Goal: Task Accomplishment & Management: Complete application form

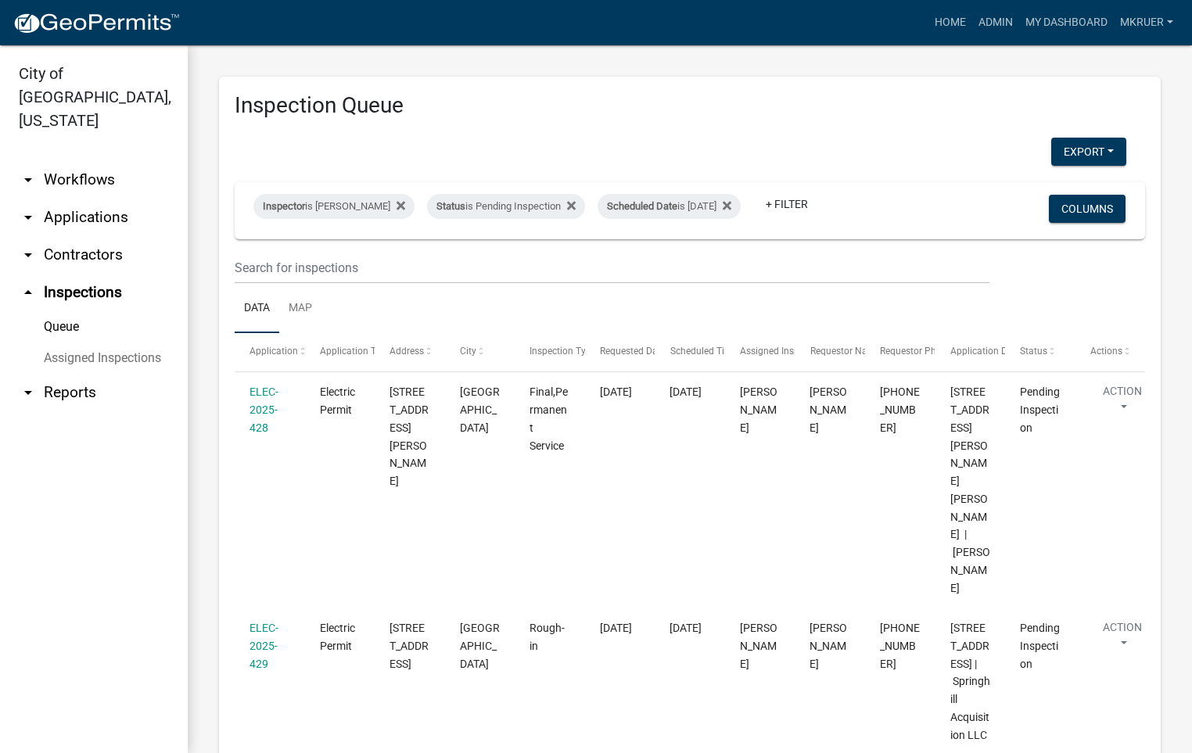
scroll to position [352, 0]
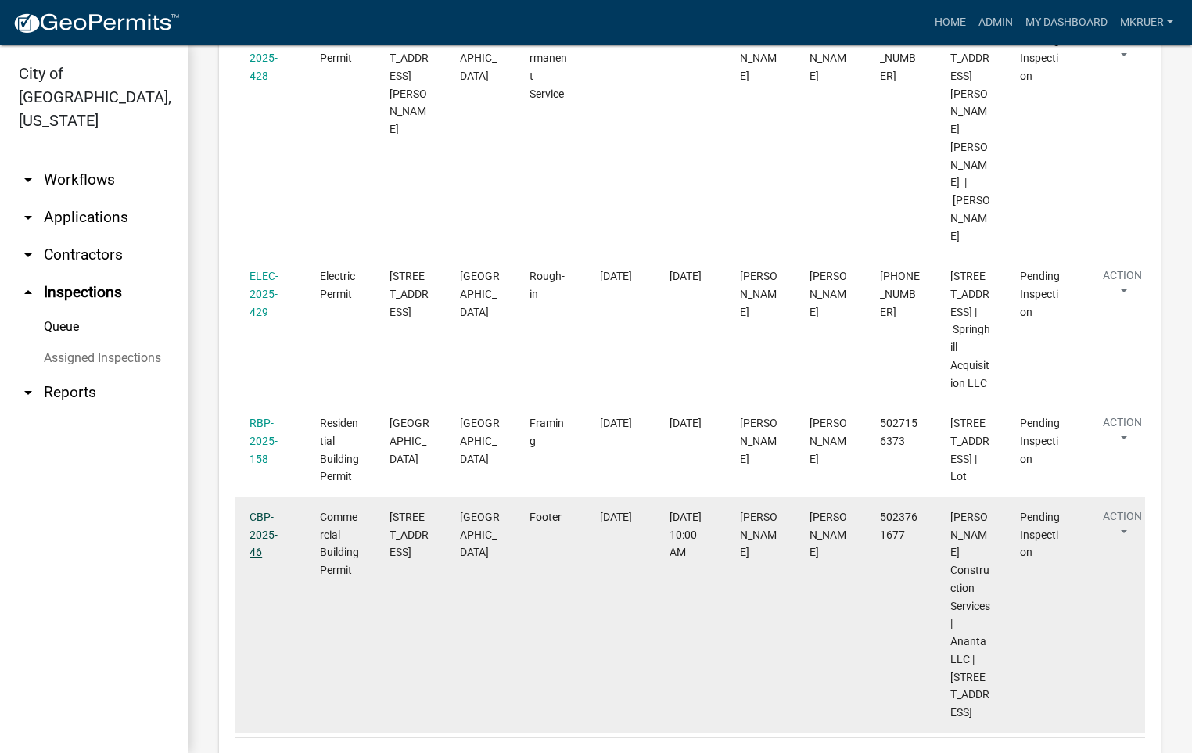
click at [258, 559] on link "CBP-2025-46" at bounding box center [263, 535] width 28 height 48
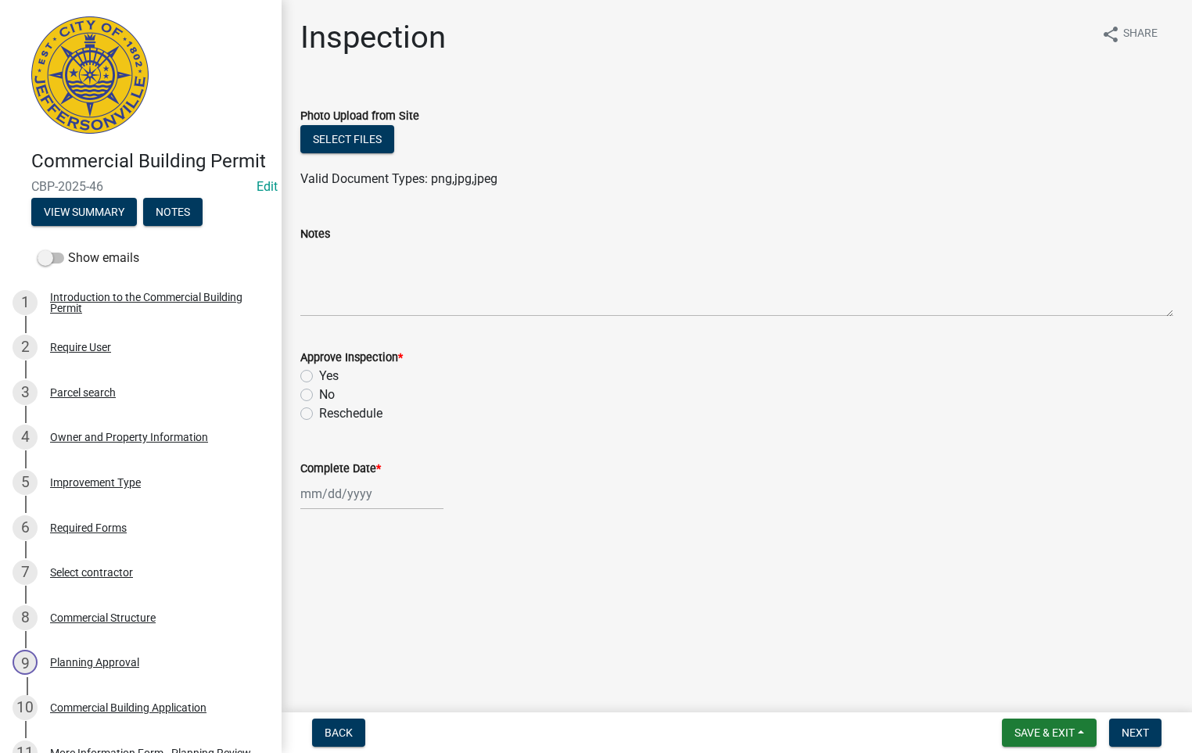
click at [319, 375] on label "Yes" at bounding box center [329, 376] width 20 height 19
click at [319, 375] on input "Yes" at bounding box center [324, 372] width 10 height 10
radio input "true"
select select "8"
select select "2025"
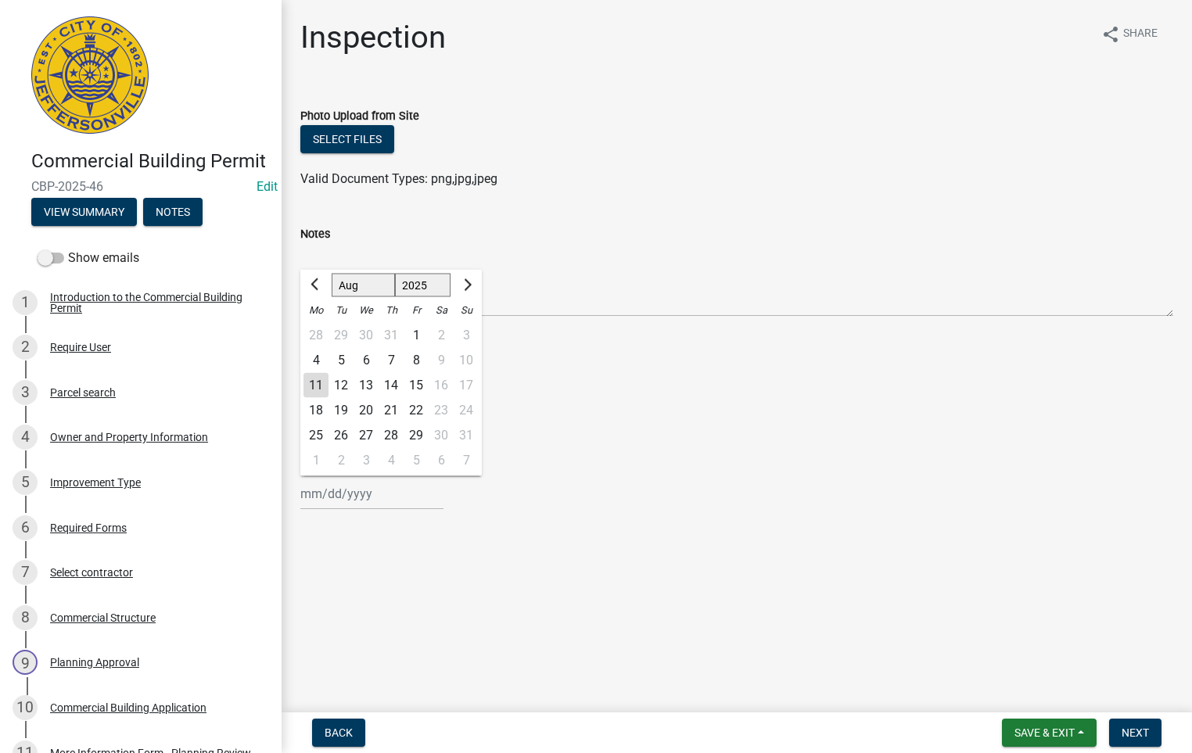
click at [320, 495] on input "Complete Date *" at bounding box center [371, 494] width 143 height 32
click at [319, 387] on div "11" at bounding box center [315, 385] width 25 height 25
type input "[DATE]"
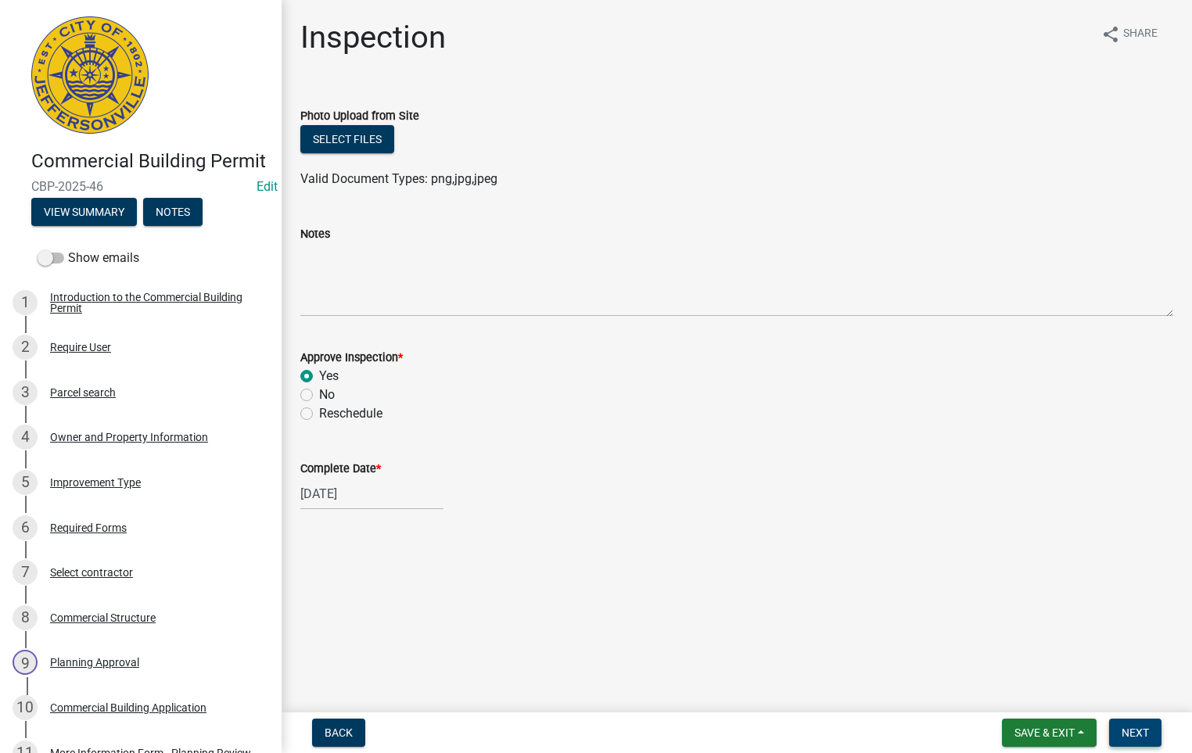
click at [1139, 730] on span "Next" at bounding box center [1135, 733] width 27 height 13
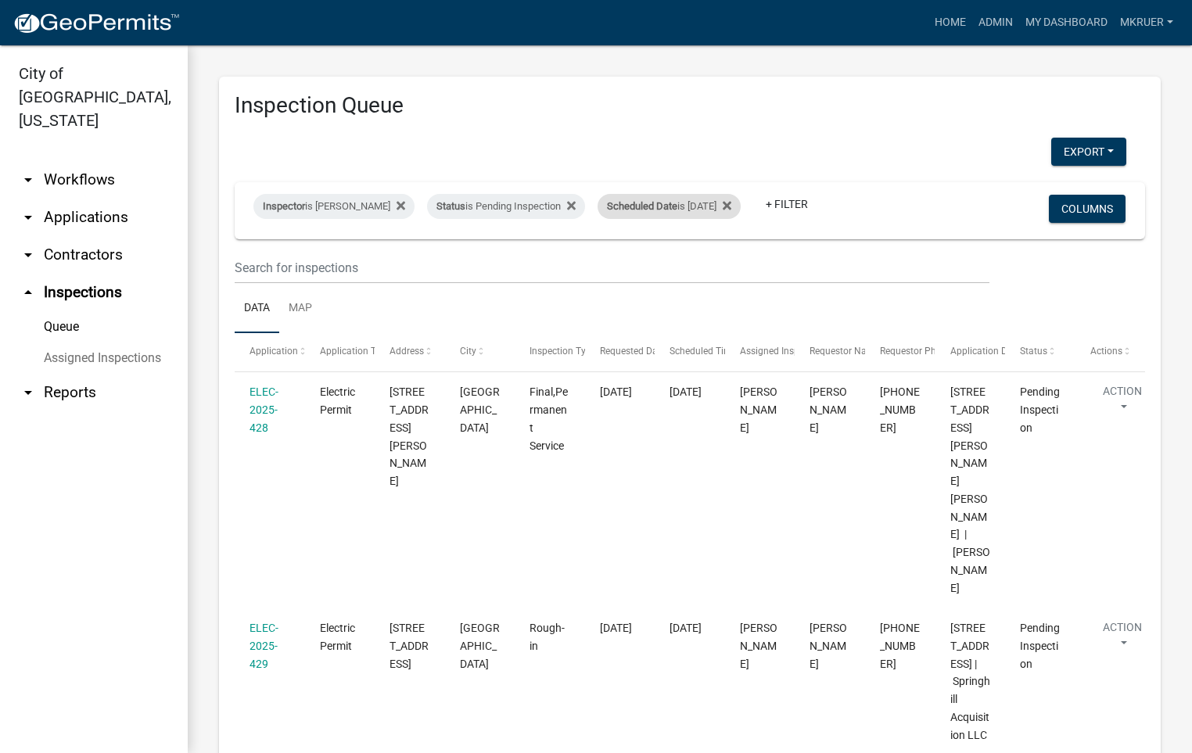
click at [699, 196] on div "Scheduled Date is 08/11/2025" at bounding box center [669, 206] width 143 height 25
click at [706, 253] on input "[DATE]" at bounding box center [662, 253] width 109 height 32
type input "[DATE]"
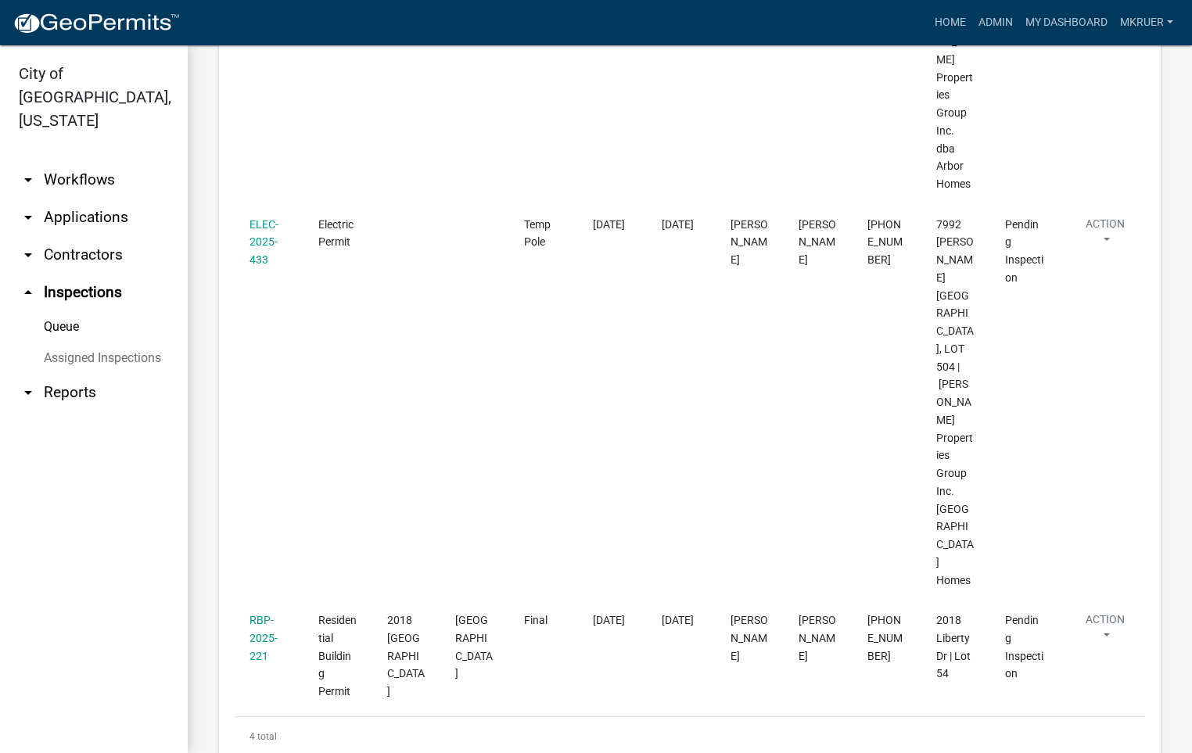
scroll to position [594, 0]
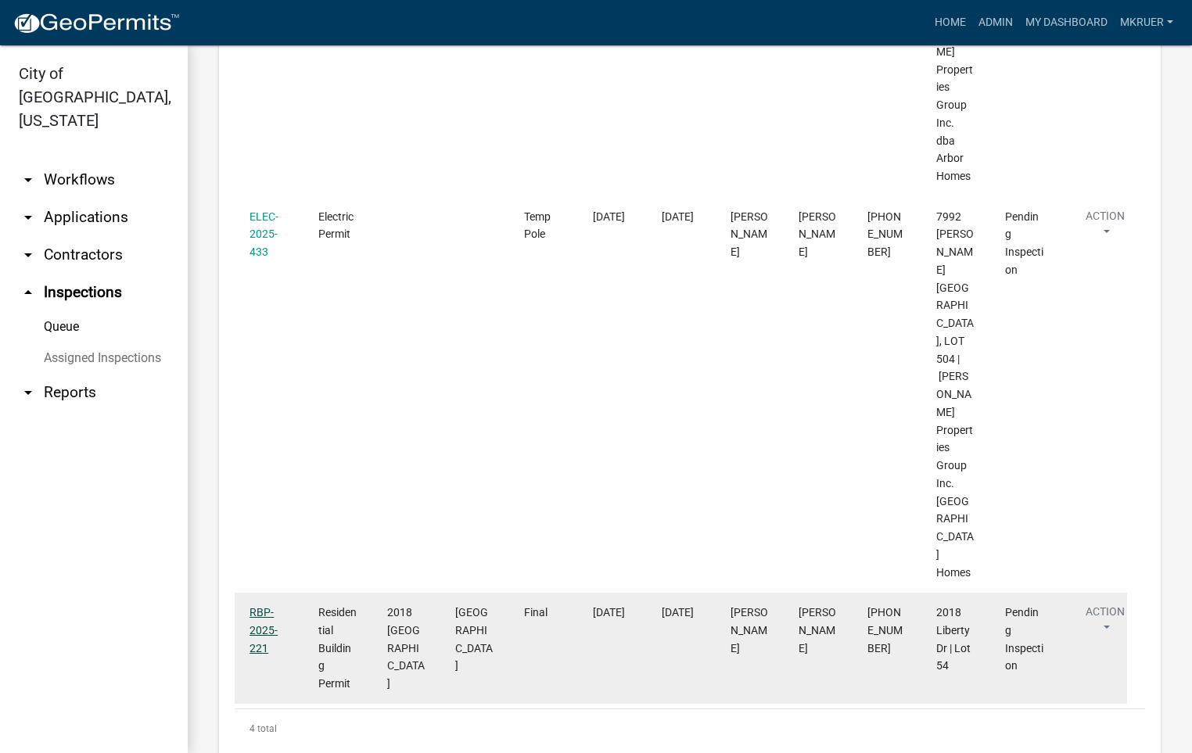
click at [259, 606] on link "RBP-2025-221" at bounding box center [263, 630] width 28 height 48
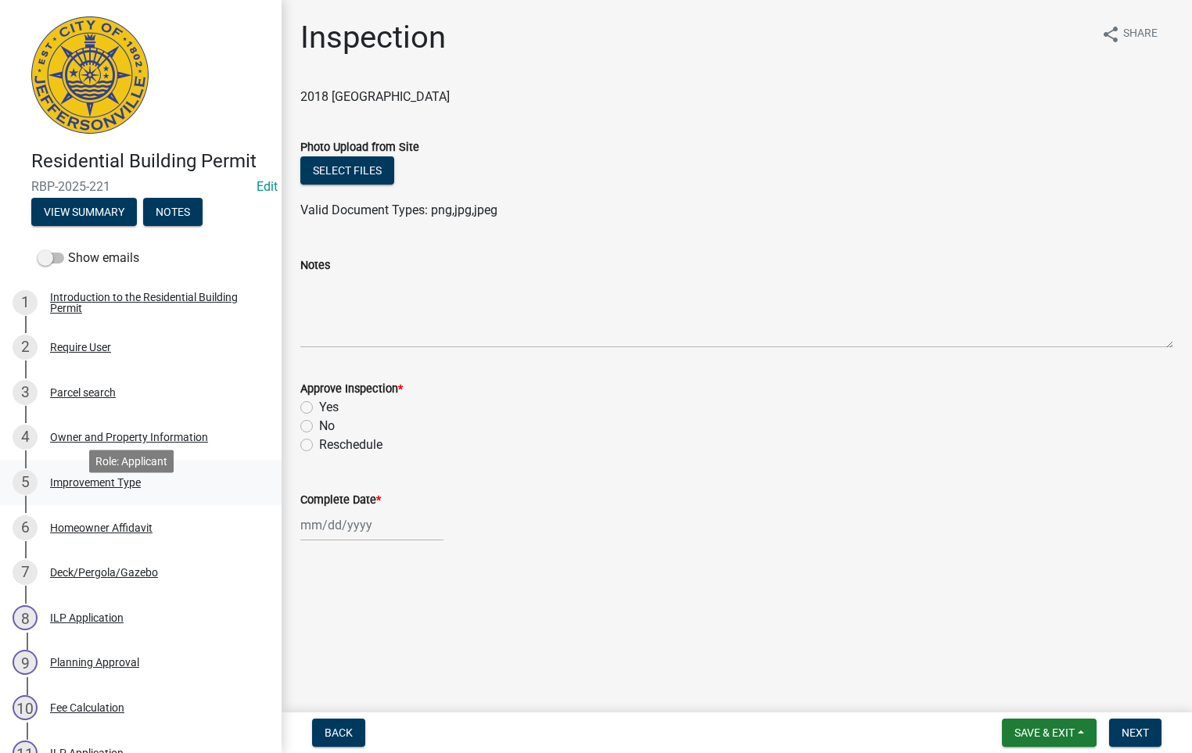
click at [82, 488] on div "Improvement Type" at bounding box center [95, 482] width 91 height 11
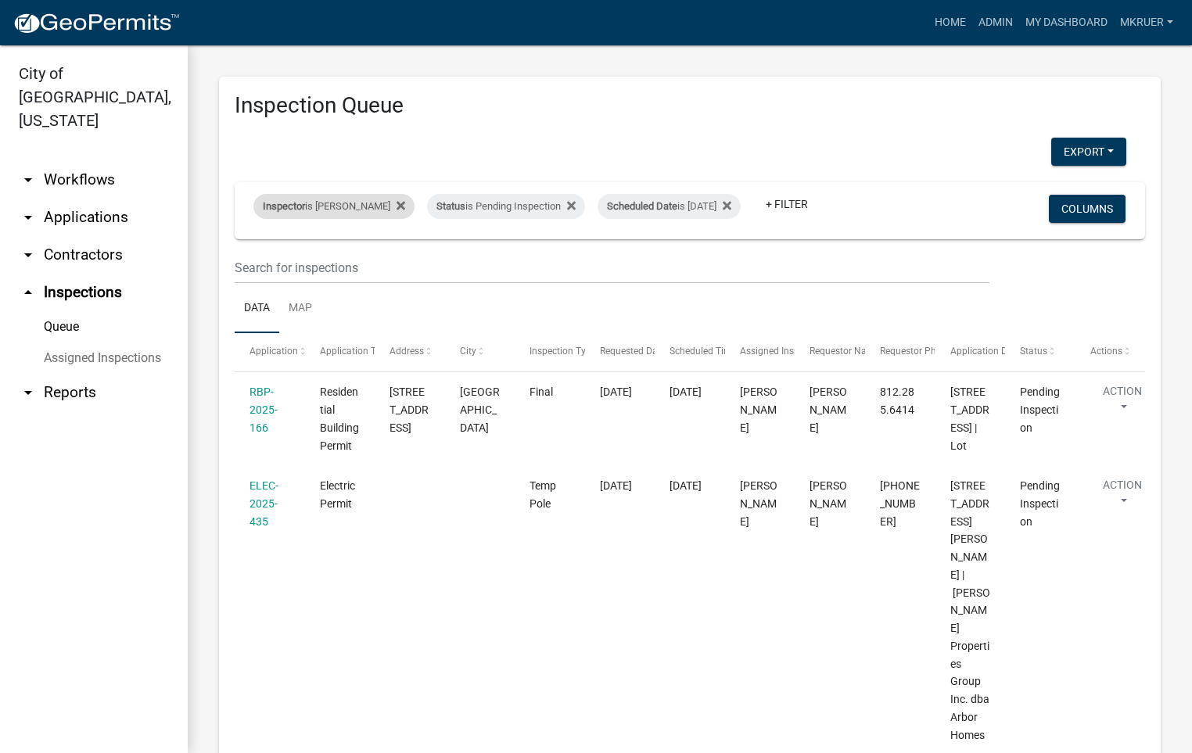
click at [350, 194] on div "Inspector is [PERSON_NAME]" at bounding box center [333, 206] width 161 height 25
click at [306, 270] on select "Select an option None [PERSON_NAME] [PERSON_NAME] [PERSON_NAME] [PERSON_NAME] […" at bounding box center [322, 269] width 156 height 32
click at [247, 253] on select "Select an option None [PERSON_NAME] [PERSON_NAME] [PERSON_NAME] [PERSON_NAME] […" at bounding box center [322, 269] width 156 height 32
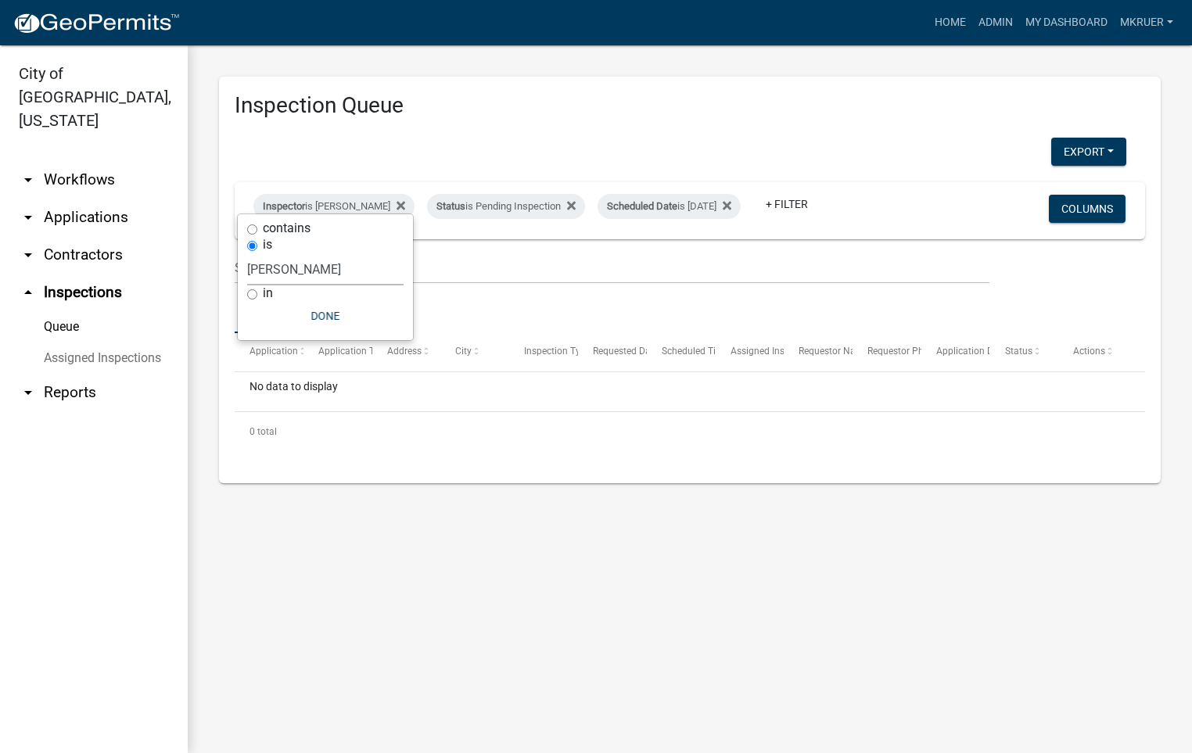
click at [299, 272] on select "Select an option None [PERSON_NAME] [PERSON_NAME] [PERSON_NAME] [PERSON_NAME] […" at bounding box center [325, 269] width 156 height 32
click at [256, 253] on select "Select an option None [PERSON_NAME] [PERSON_NAME] [PERSON_NAME] [PERSON_NAME] […" at bounding box center [325, 269] width 156 height 32
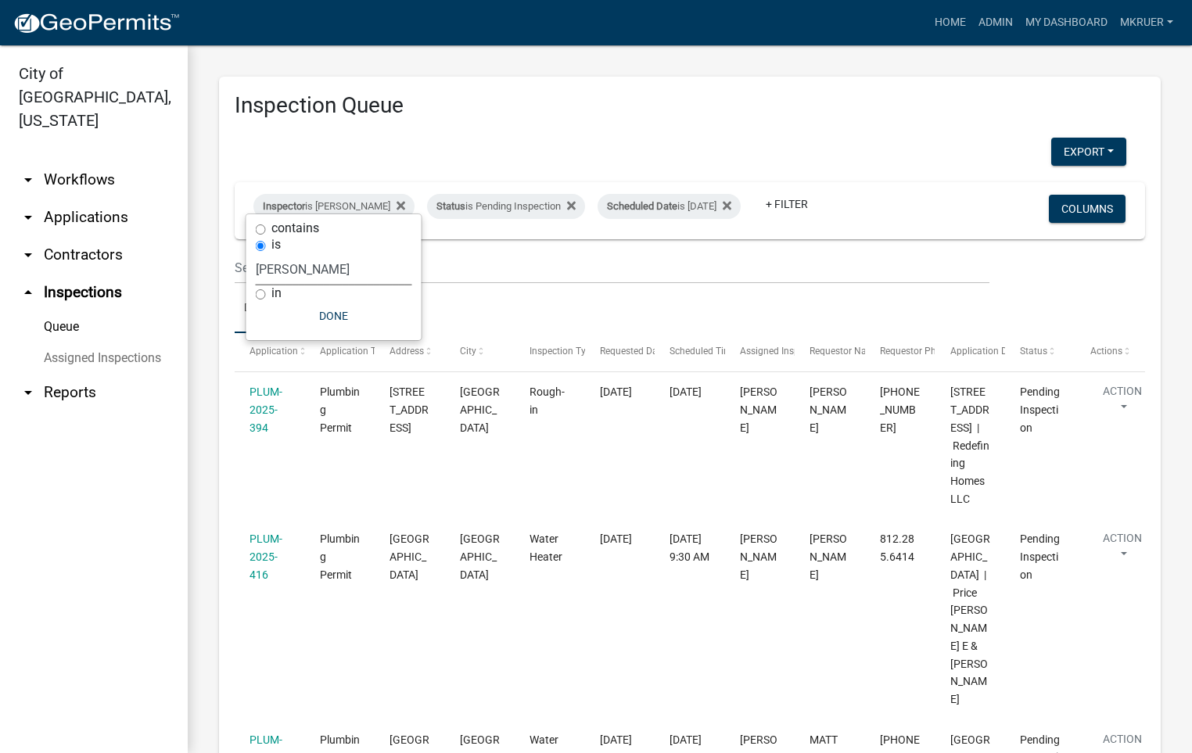
click at [334, 265] on select "Select an option None [PERSON_NAME] [PERSON_NAME] [PERSON_NAME] [PERSON_NAME] […" at bounding box center [334, 269] width 156 height 32
select select "fdb3bcc6-ce93-4663-8a18-5c08884dd177"
click at [256, 253] on select "Select an option None [PERSON_NAME] [PERSON_NAME] [PERSON_NAME] [PERSON_NAME] […" at bounding box center [334, 269] width 156 height 32
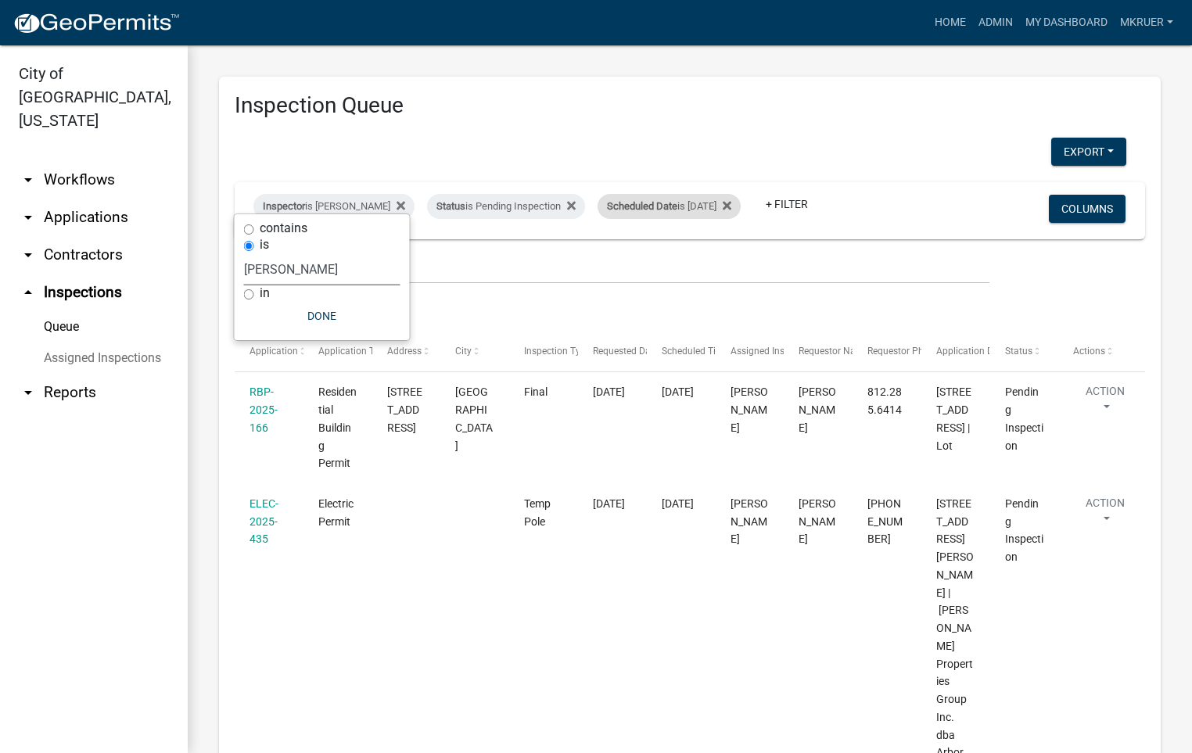
click at [692, 196] on div "Scheduled Date is [DATE]" at bounding box center [669, 206] width 143 height 25
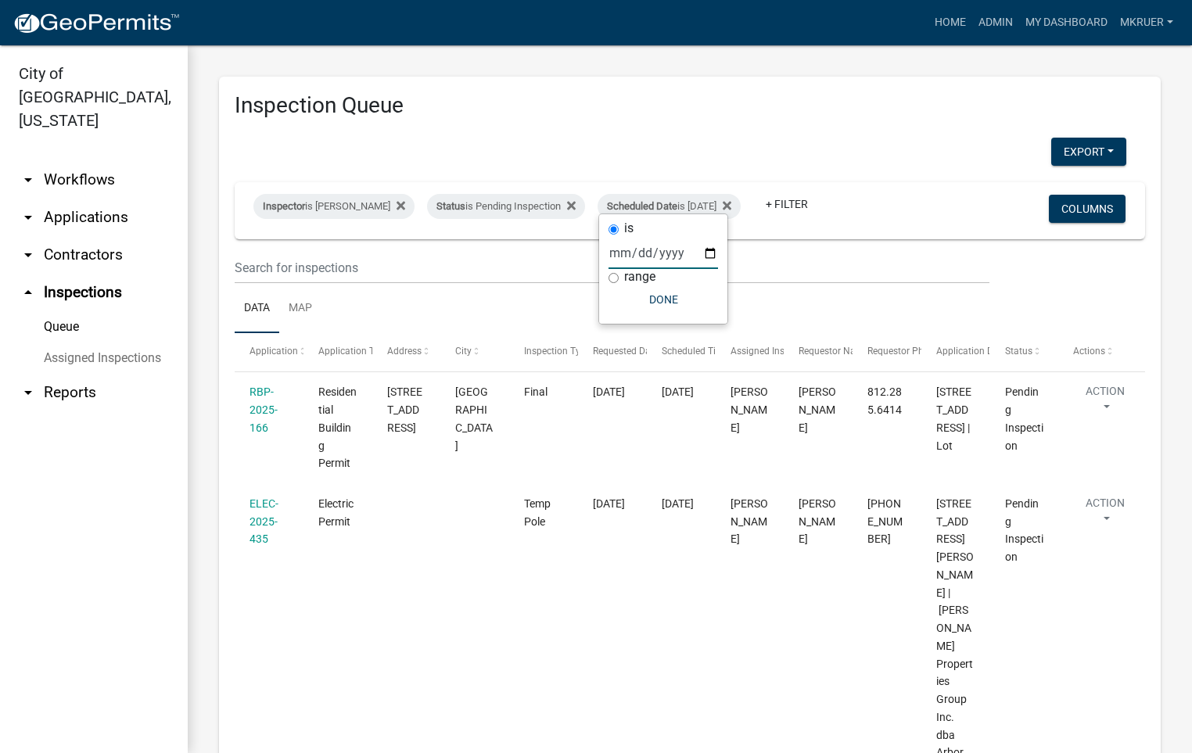
click at [713, 249] on input "[DATE]" at bounding box center [662, 253] width 109 height 32
type input "[DATE]"
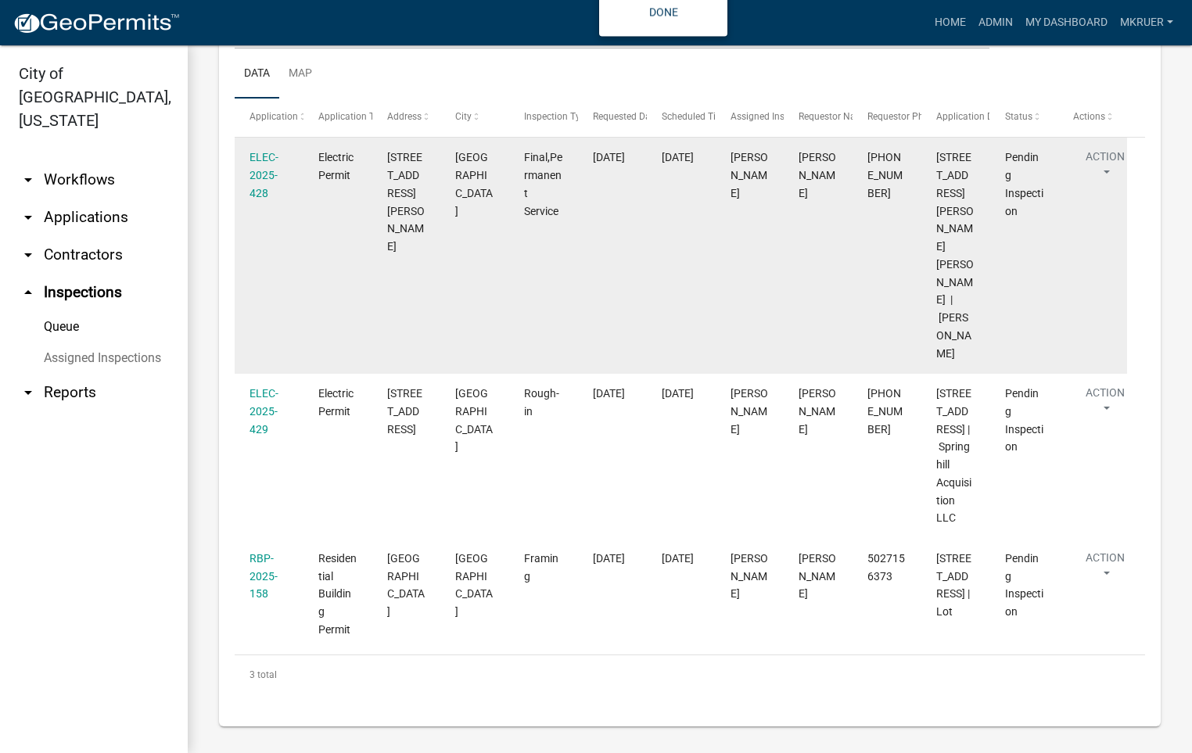
scroll to position [287, 0]
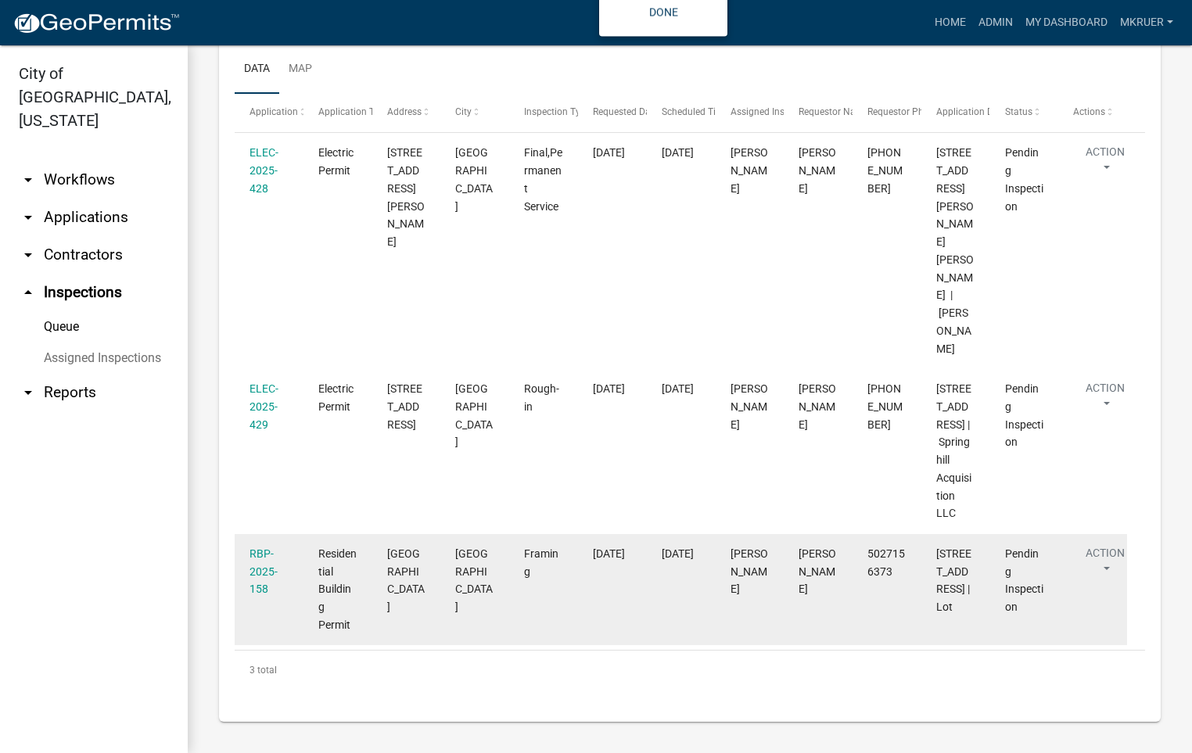
click at [257, 545] on div "RBP-2025-158" at bounding box center [268, 571] width 38 height 53
click at [257, 547] on link "RBP-2025-158" at bounding box center [263, 571] width 28 height 48
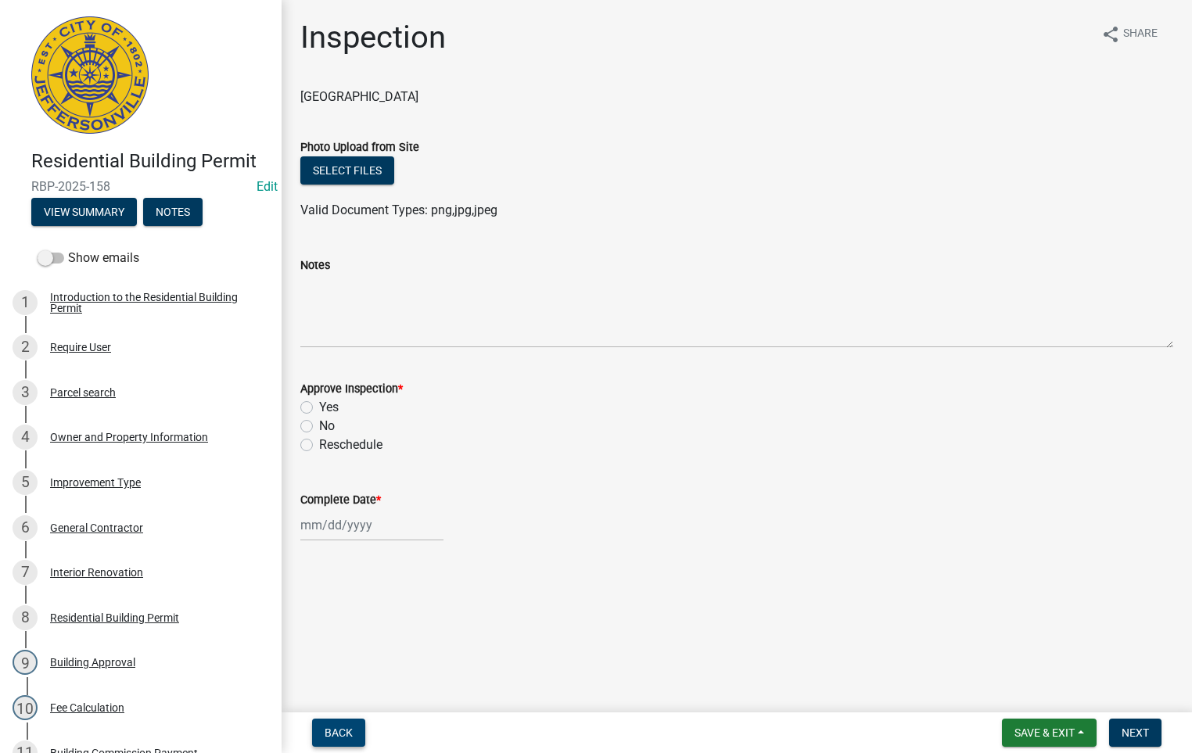
click at [340, 733] on span "Back" at bounding box center [339, 733] width 28 height 13
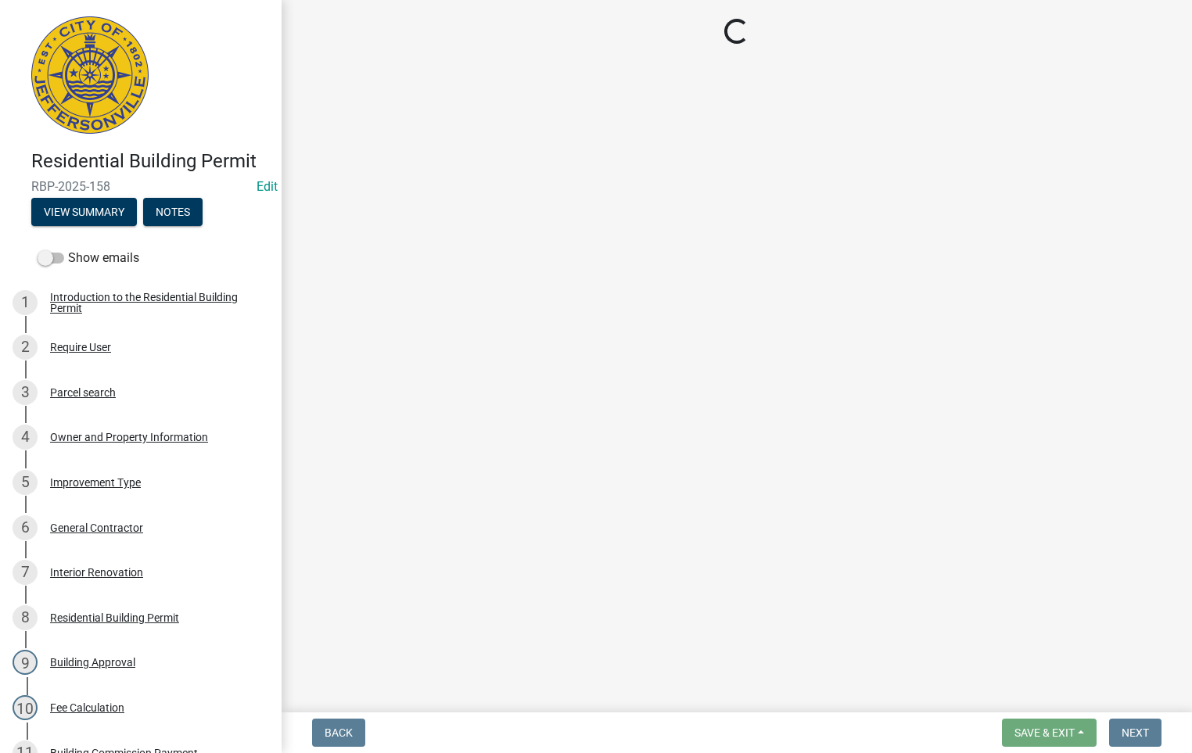
select select "fdb3bcc6-ce93-4663-8a18-5c08884dd177"
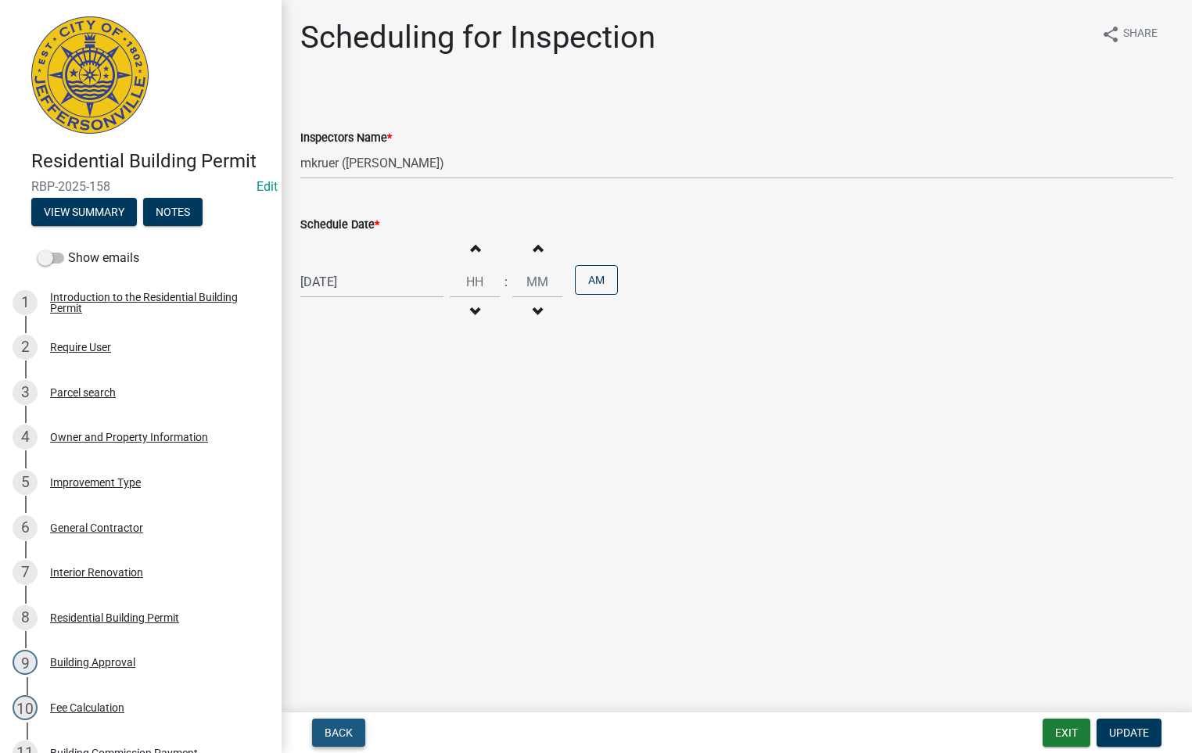
click at [340, 732] on span "Back" at bounding box center [339, 733] width 28 height 13
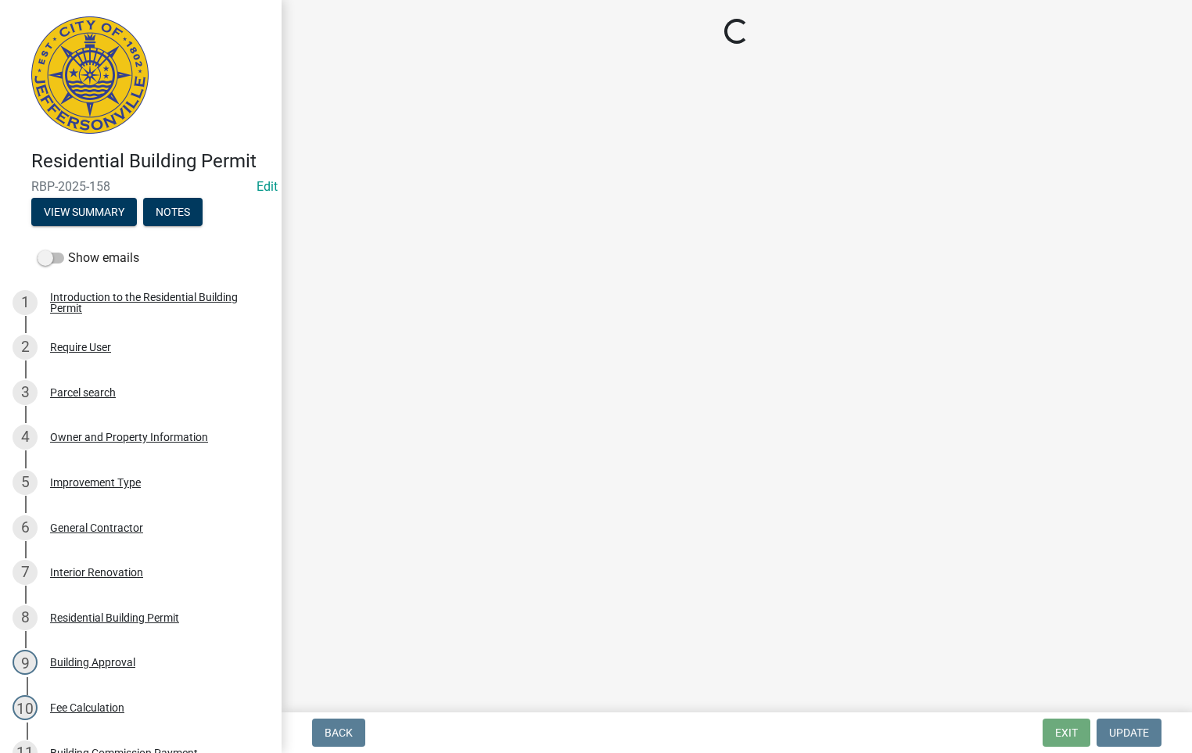
select select "cf00f61e-4b77-4892-83dd-df63e4708b2f"
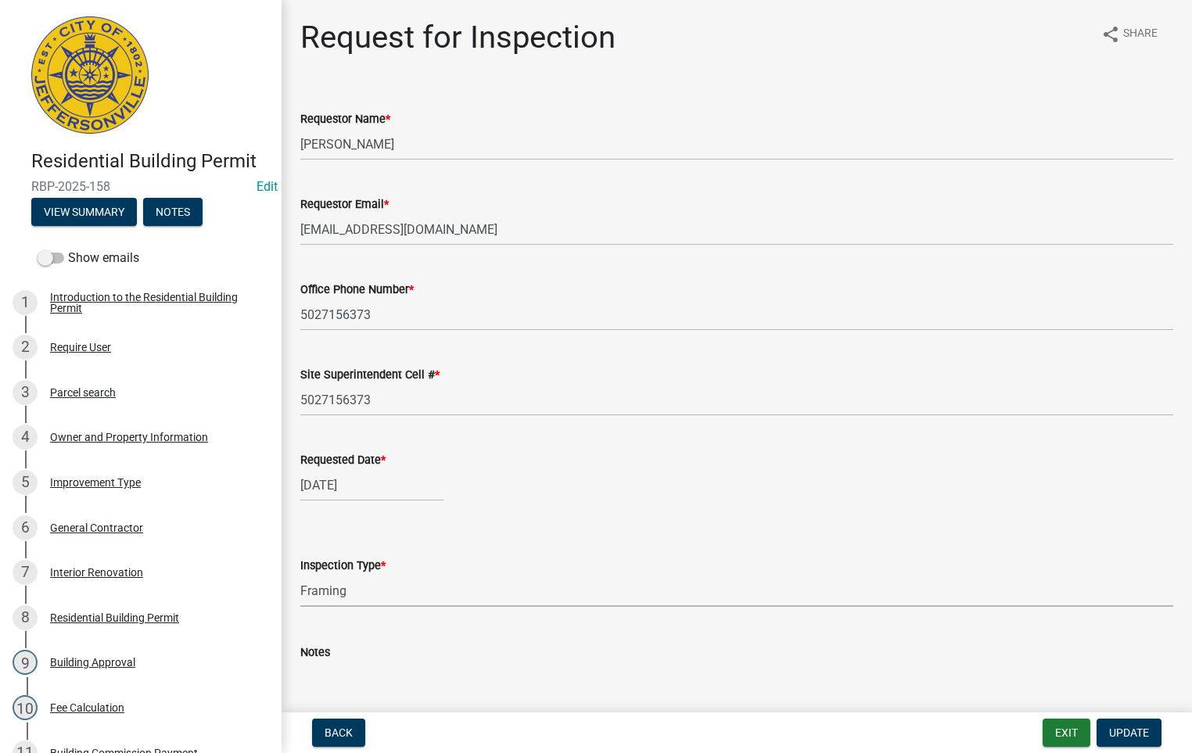
click at [336, 577] on select "Select Item... Footer Foundation Framing Final" at bounding box center [736, 591] width 873 height 32
click at [463, 587] on select "Select Item... Footer Foundation Framing Final" at bounding box center [736, 591] width 873 height 32
click at [1120, 733] on span "Update" at bounding box center [1129, 733] width 40 height 13
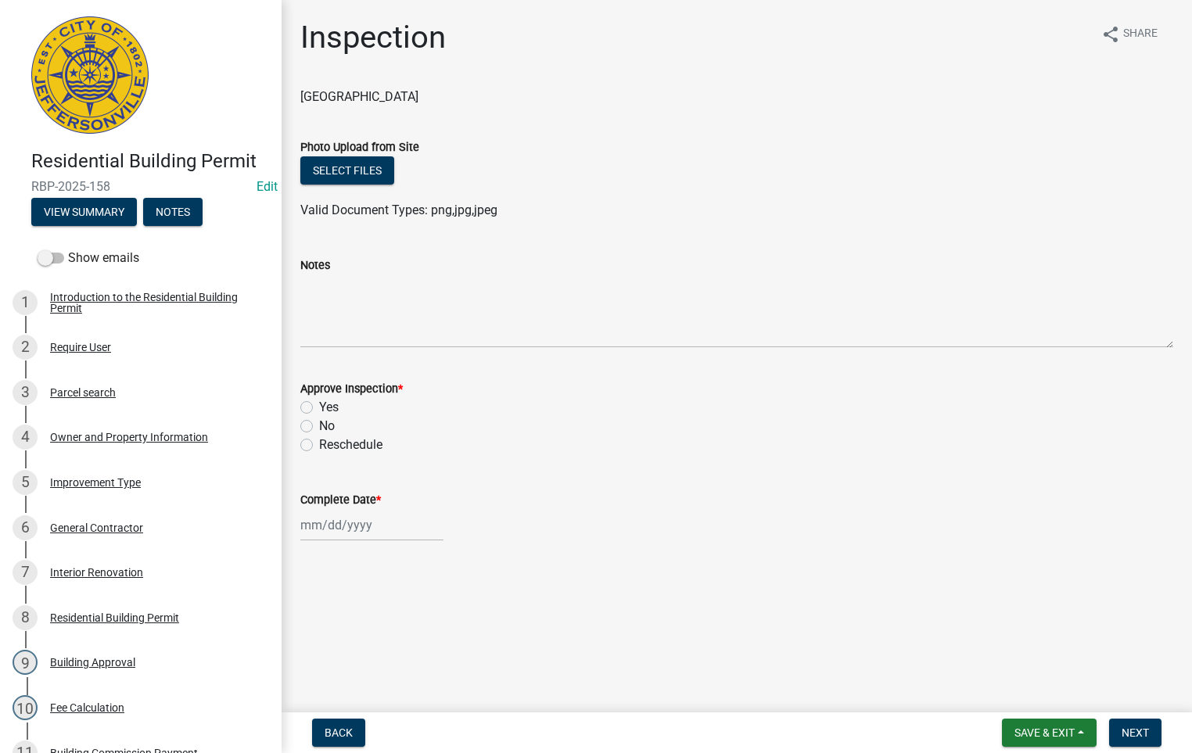
click at [319, 404] on label "Yes" at bounding box center [329, 407] width 20 height 19
click at [319, 404] on input "Yes" at bounding box center [324, 403] width 10 height 10
radio input "true"
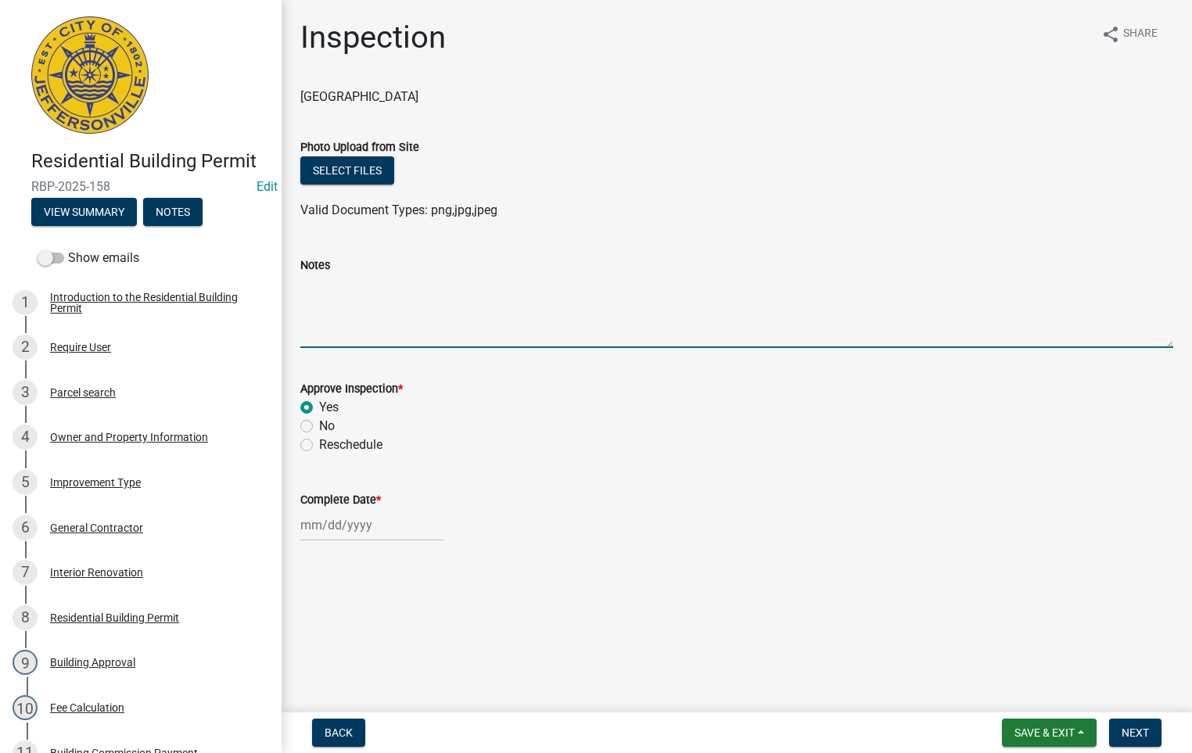
click at [326, 299] on textarea "Notes" at bounding box center [736, 312] width 873 height 74
type textarea "Insulation"
select select "8"
select select "2025"
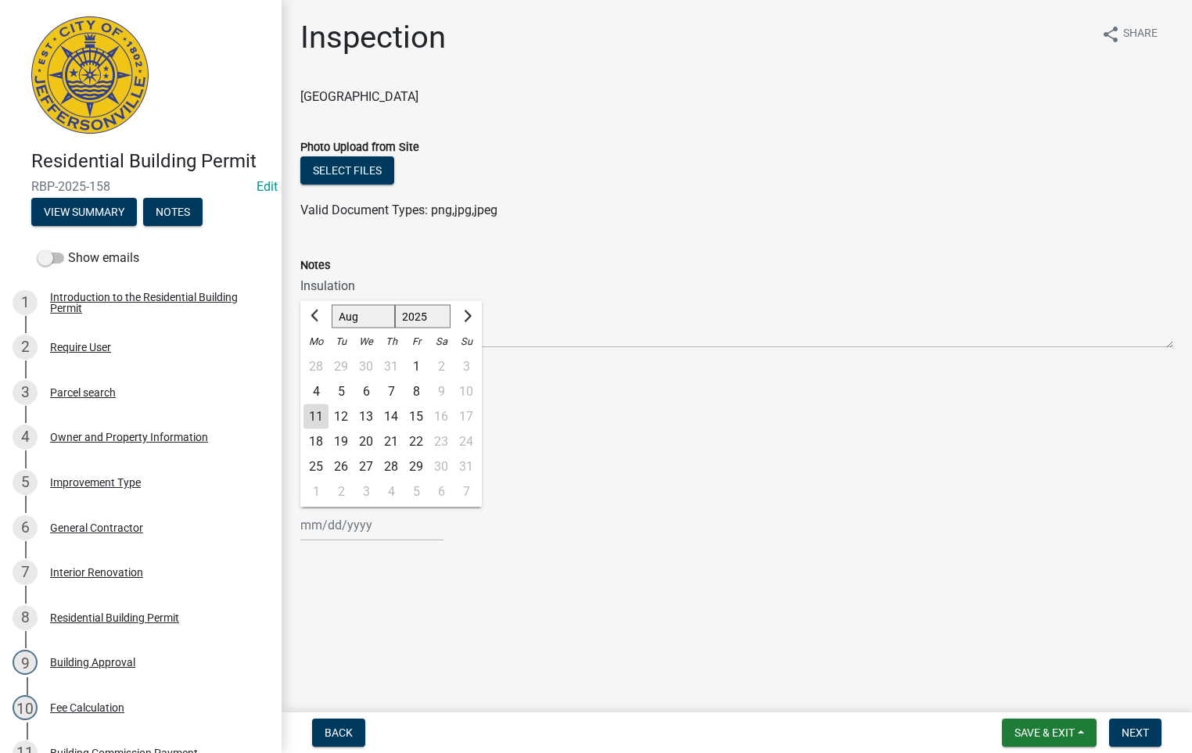
click at [336, 524] on div "[PERSON_NAME] Feb Mar Apr [PERSON_NAME][DATE] Oct Nov [DATE] 1526 1527 1528 152…" at bounding box center [371, 525] width 143 height 32
click at [315, 411] on div "11" at bounding box center [315, 416] width 25 height 25
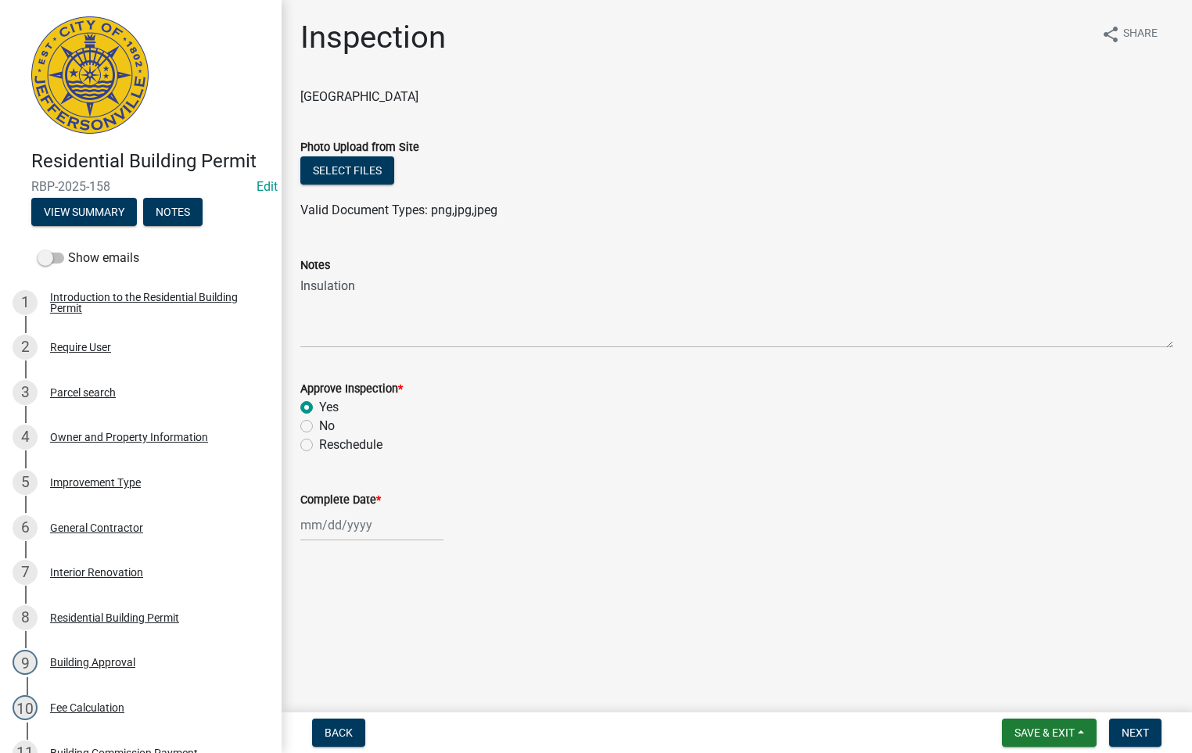
type input "[DATE]"
click at [1125, 730] on span "Next" at bounding box center [1135, 733] width 27 height 13
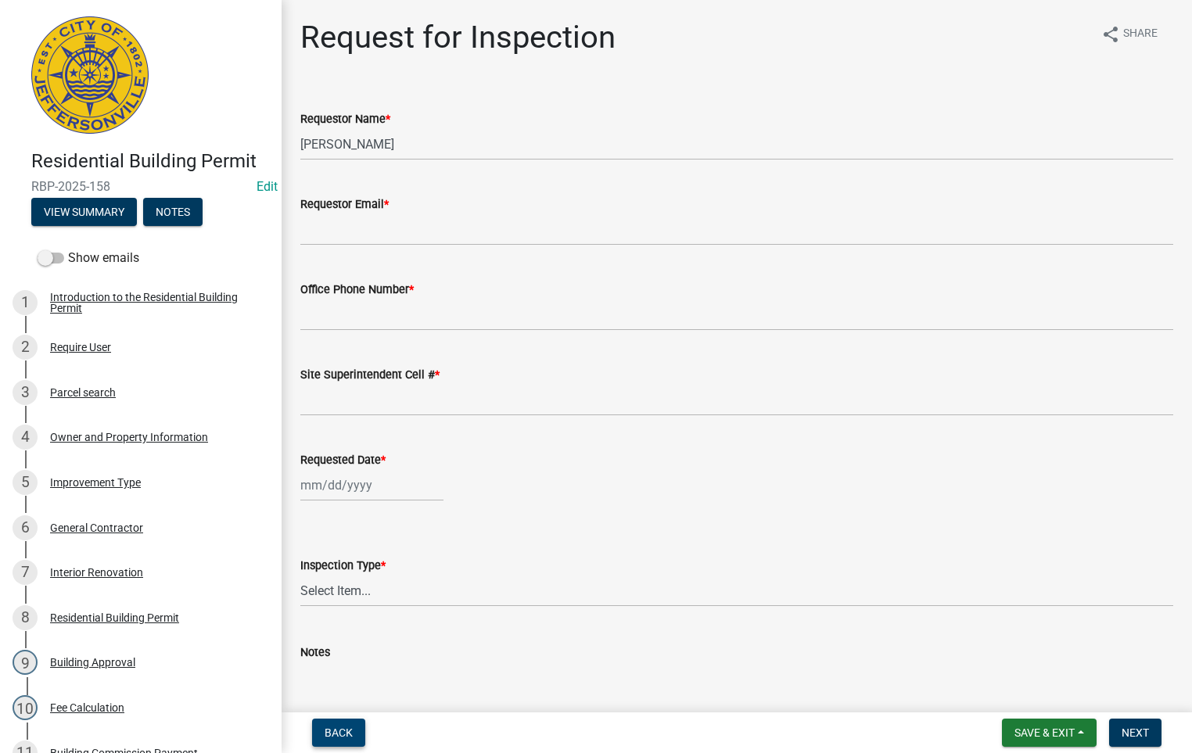
click at [332, 734] on span "Back" at bounding box center [339, 733] width 28 height 13
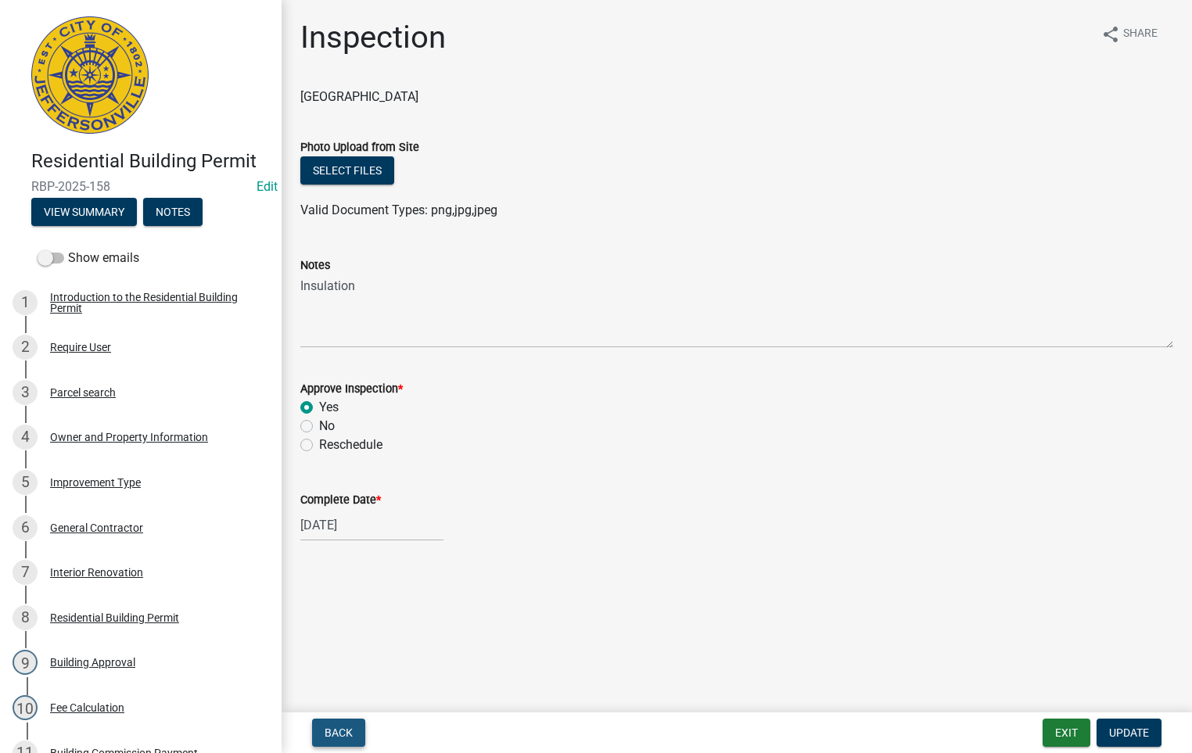
click at [332, 734] on span "Back" at bounding box center [339, 733] width 28 height 13
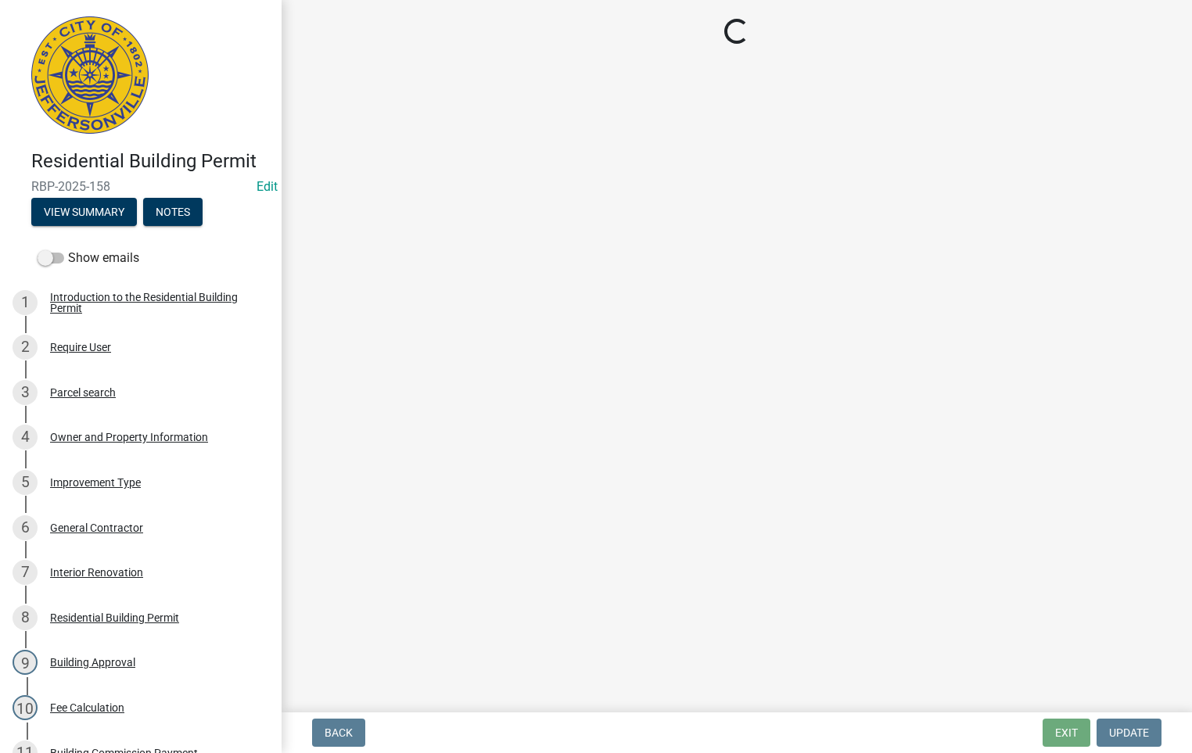
select select "fdb3bcc6-ce93-4663-8a18-5c08884dd177"
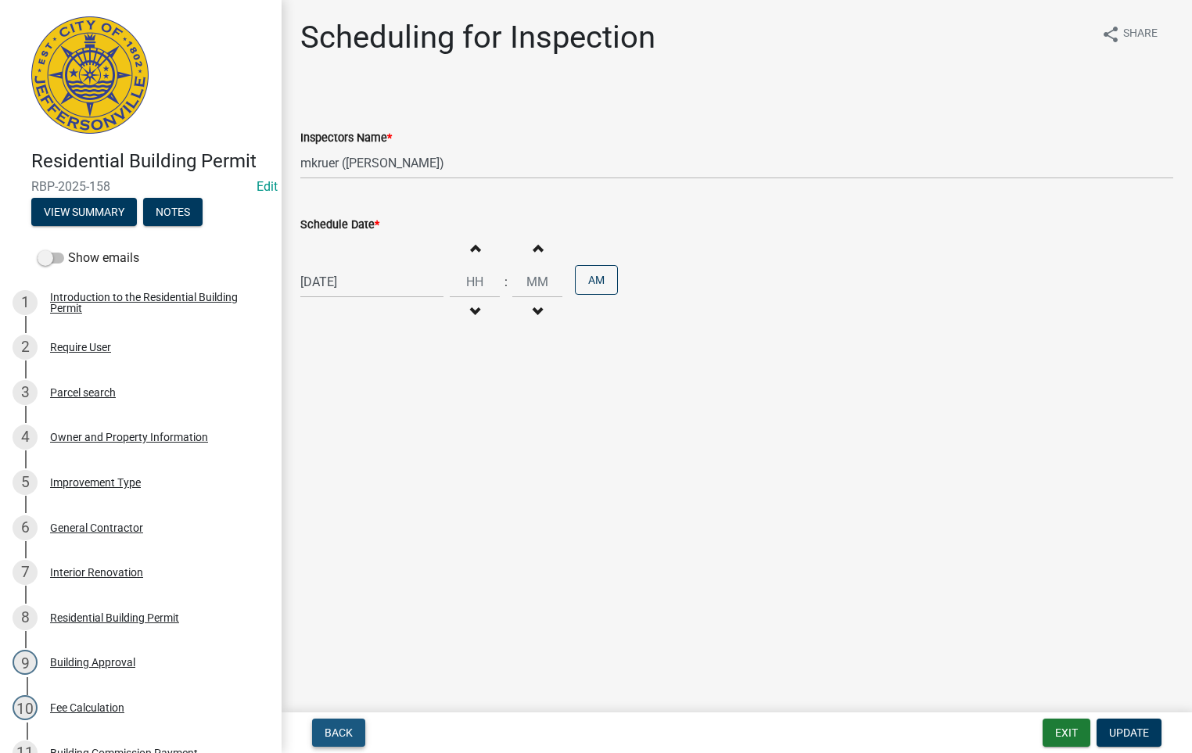
click at [332, 734] on span "Back" at bounding box center [339, 733] width 28 height 13
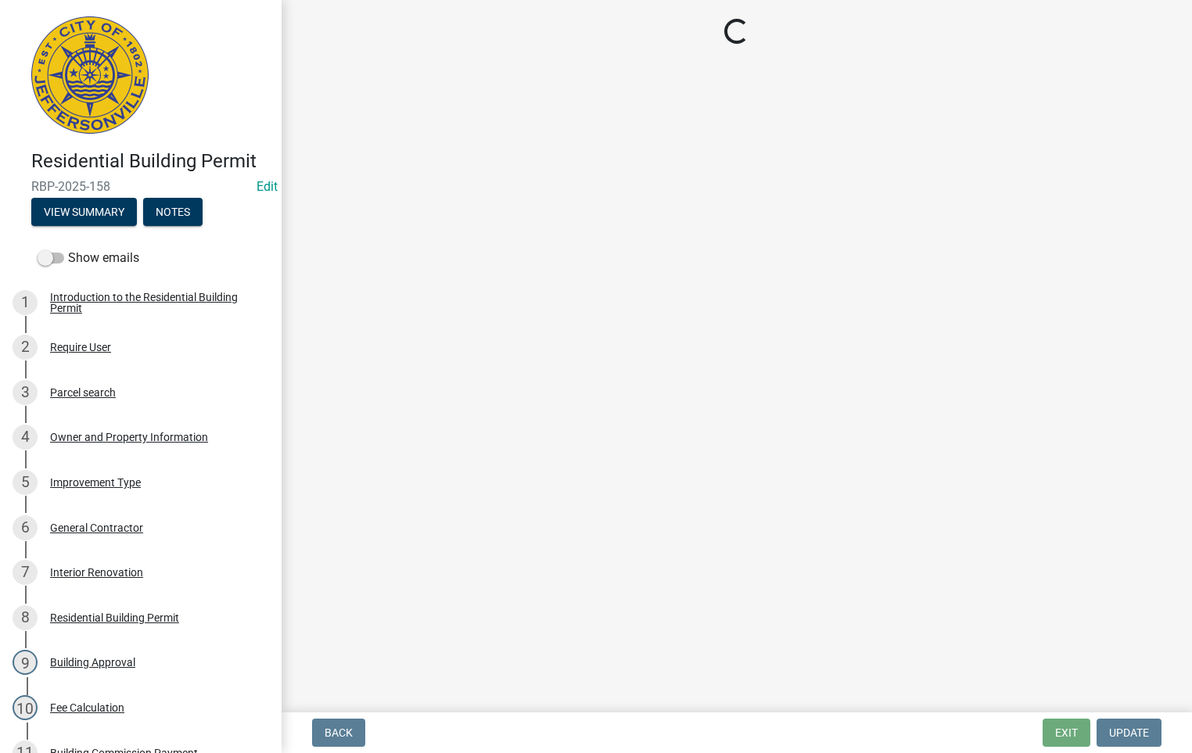
select select "cf00f61e-4b77-4892-83dd-df63e4708b2f"
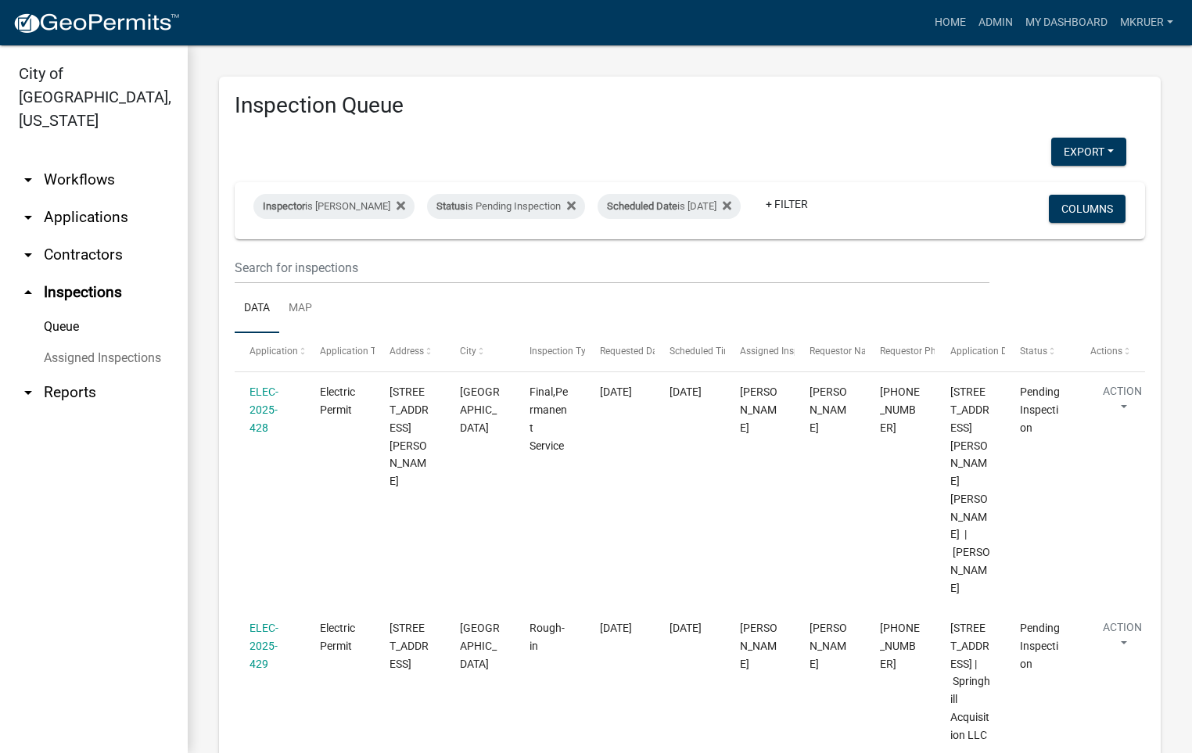
click at [64, 199] on link "arrow_drop_down Applications" at bounding box center [94, 218] width 188 height 38
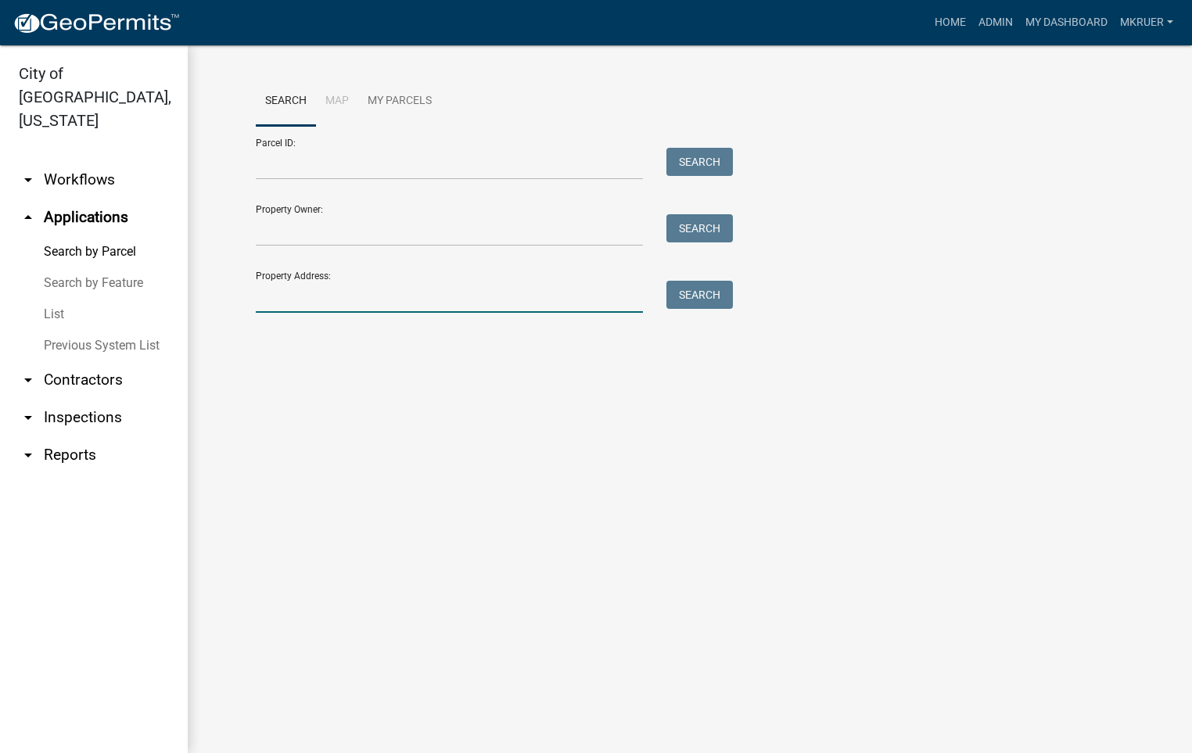
click at [317, 289] on input "Property Address:" at bounding box center [449, 297] width 387 height 32
type input "428 Watt"
click at [712, 292] on button "Search" at bounding box center [699, 295] width 66 height 28
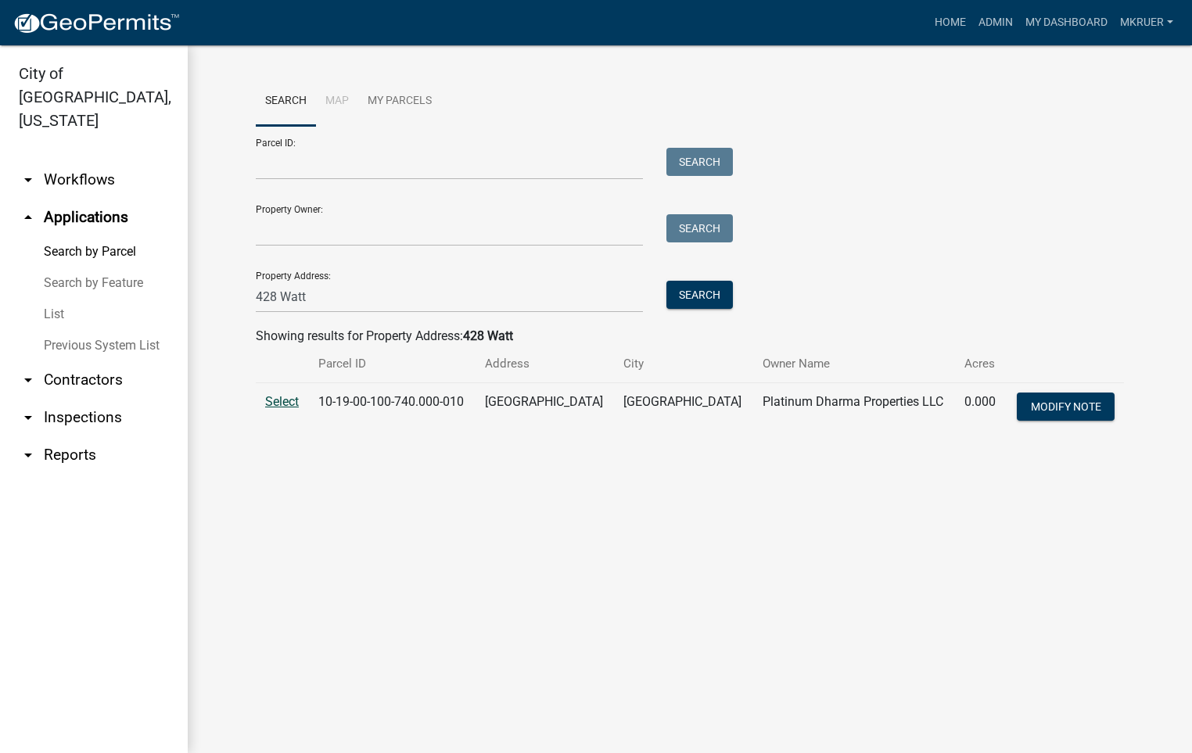
click at [279, 401] on span "Select" at bounding box center [282, 401] width 34 height 15
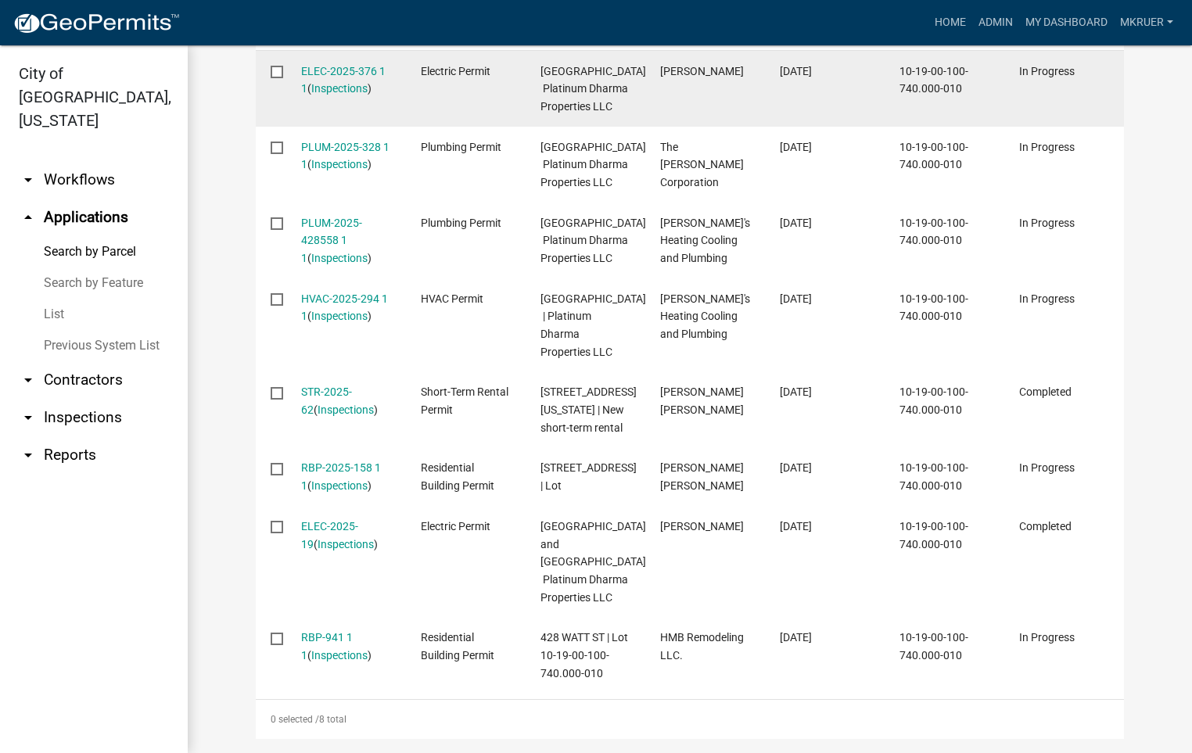
scroll to position [704, 0]
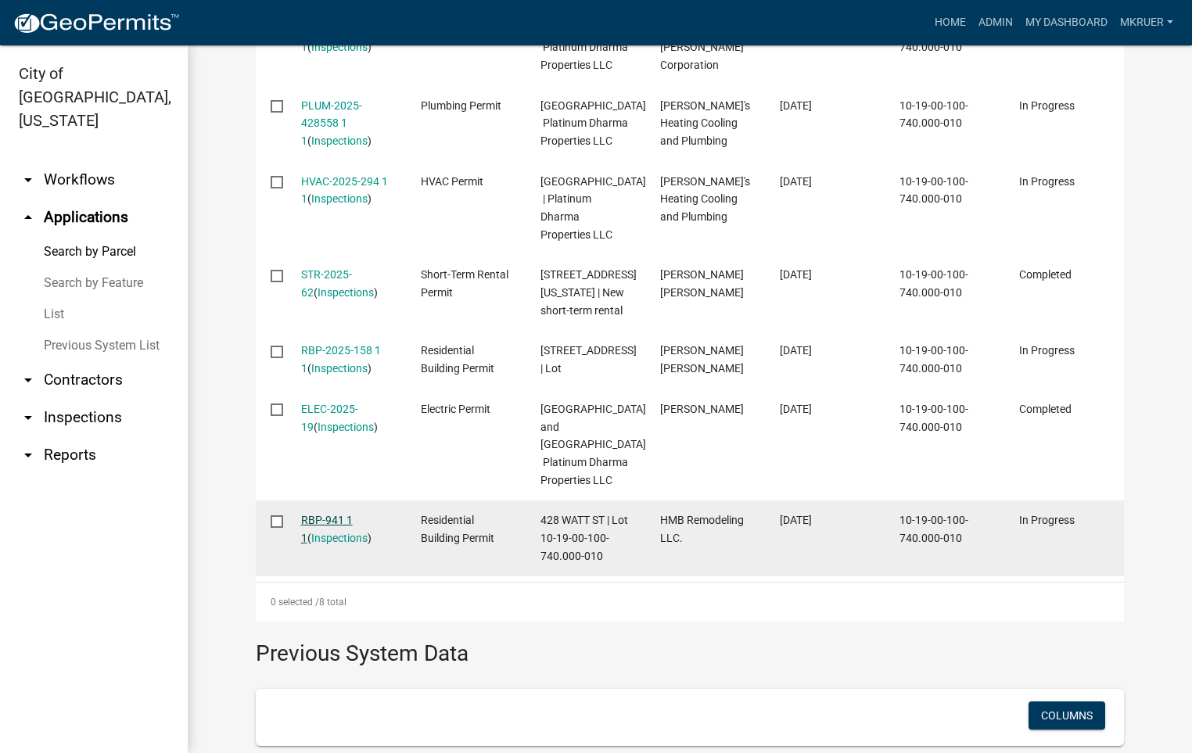
click at [305, 544] on link "RBP-941 1 1" at bounding box center [327, 529] width 52 height 31
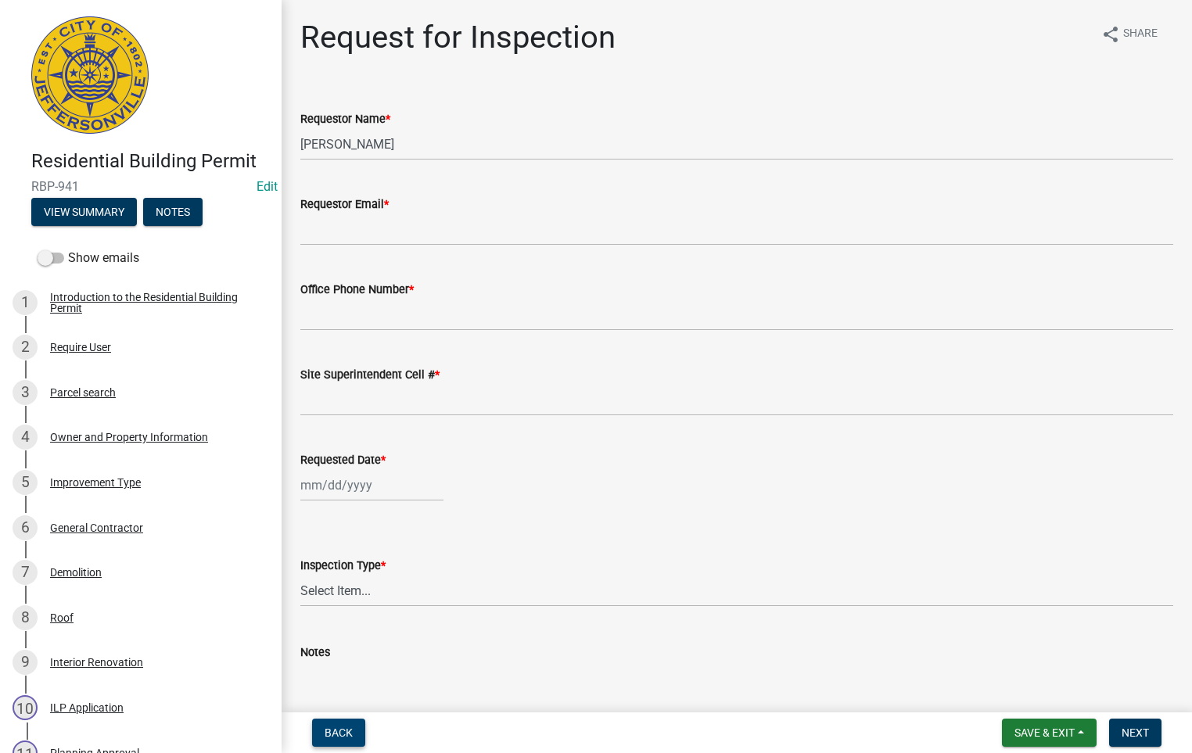
click at [345, 732] on span "Back" at bounding box center [339, 733] width 28 height 13
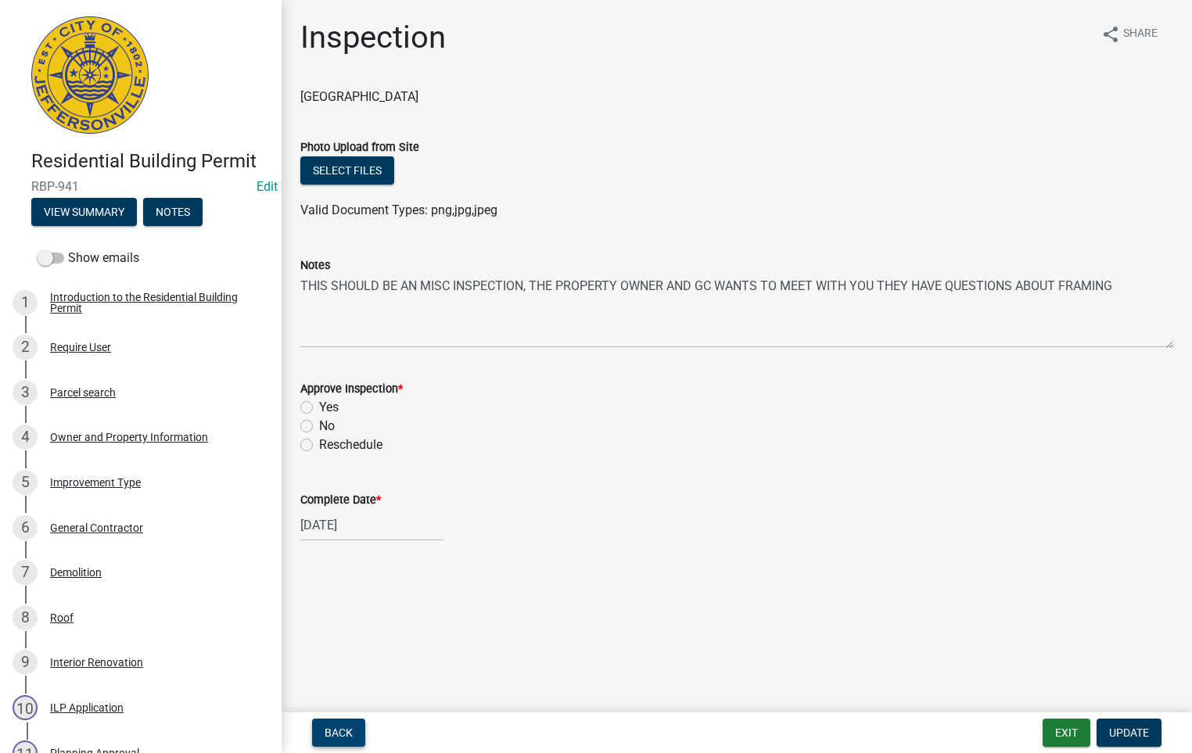
click at [345, 732] on span "Back" at bounding box center [339, 733] width 28 height 13
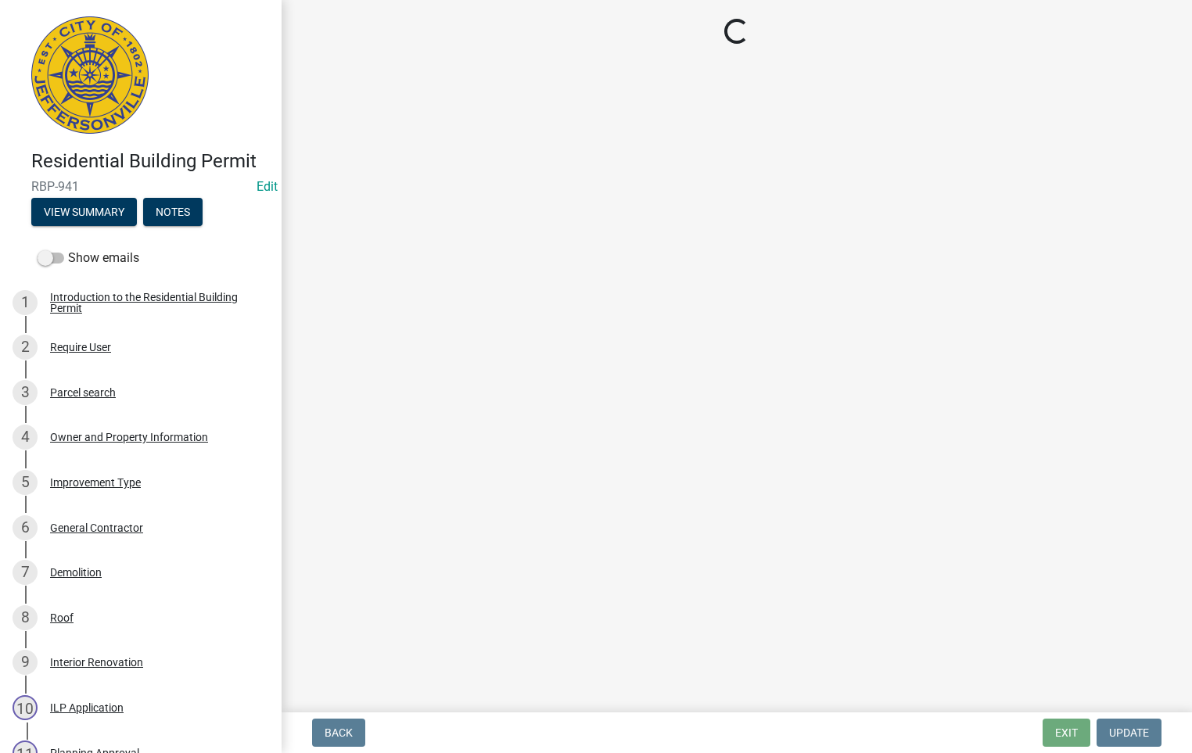
select select "fdb3bcc6-ce93-4663-8a18-5c08884dd177"
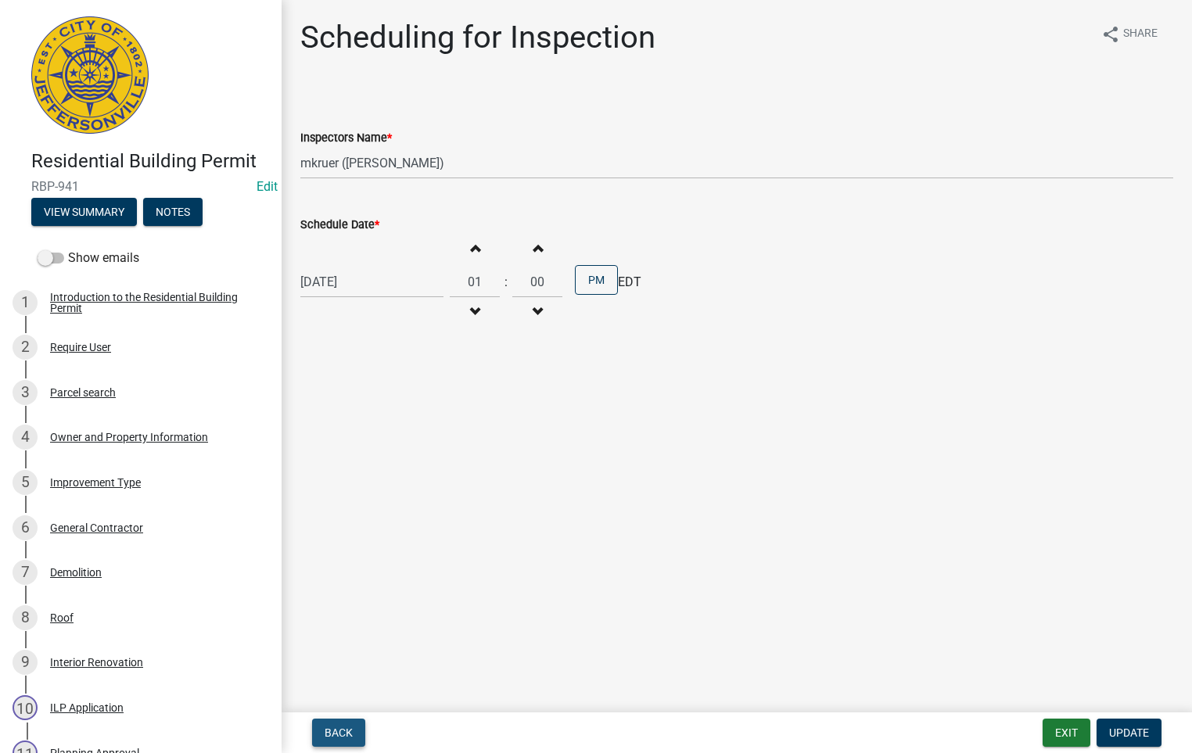
click at [345, 732] on span "Back" at bounding box center [339, 733] width 28 height 13
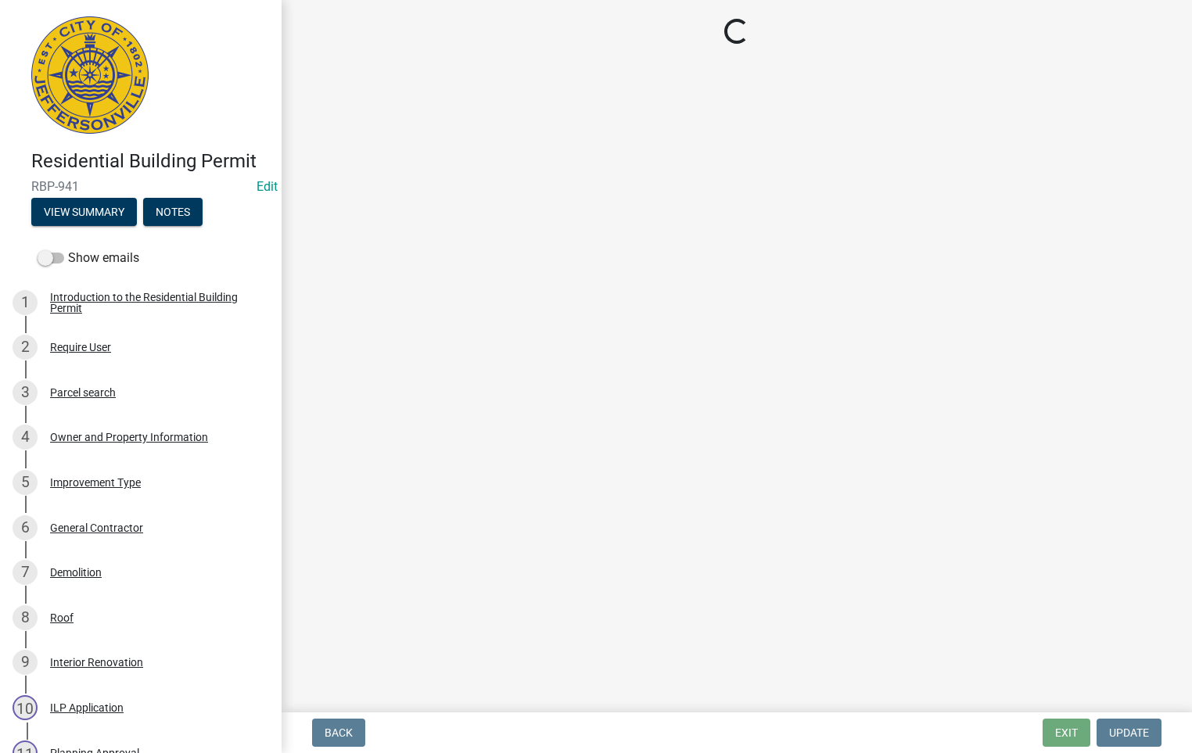
select select "cf00f61e-4b77-4892-83dd-df63e4708b2f"
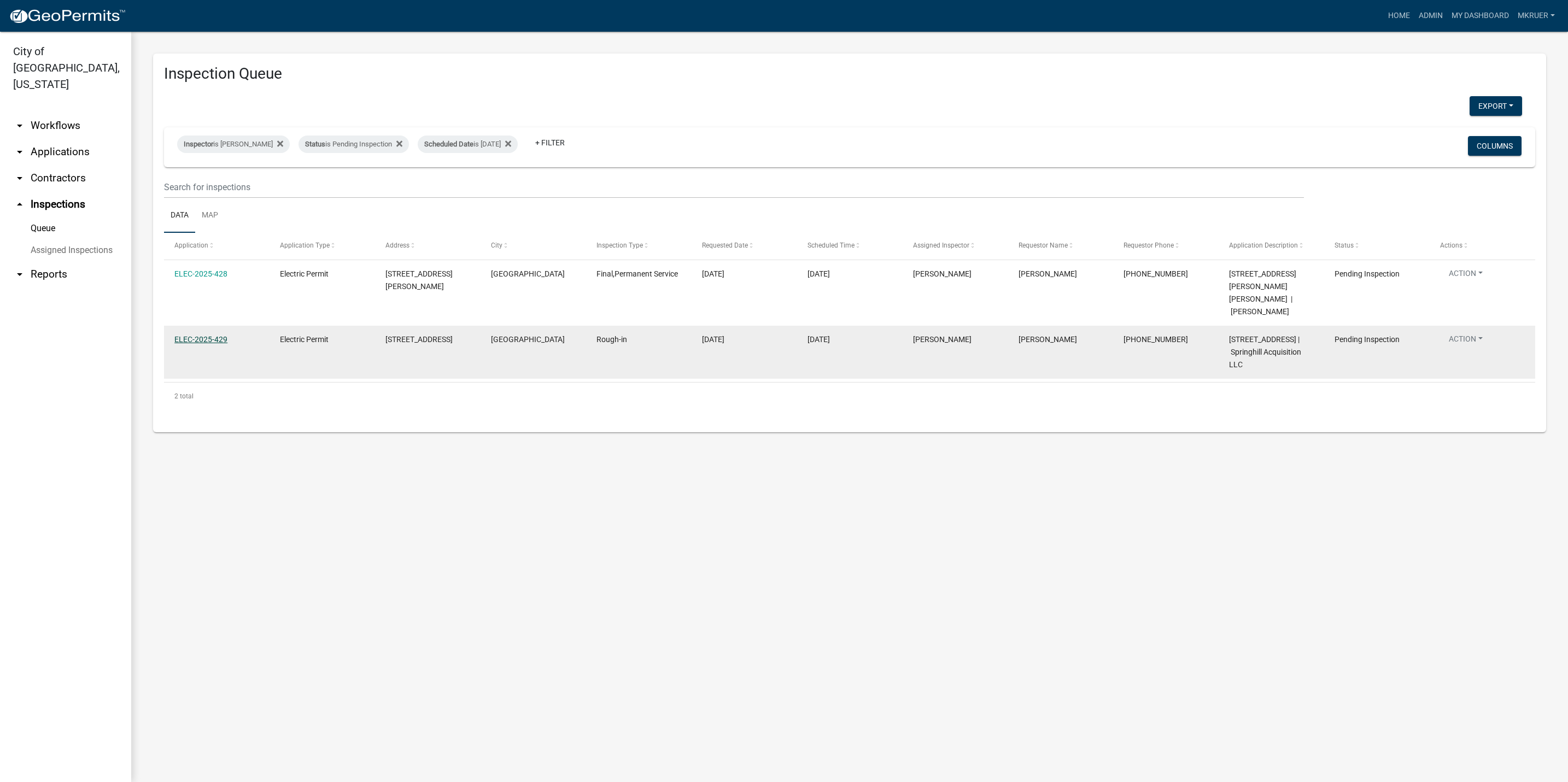
click at [200, 335] on link "ELEC-2025-429" at bounding box center [201, 339] width 53 height 9
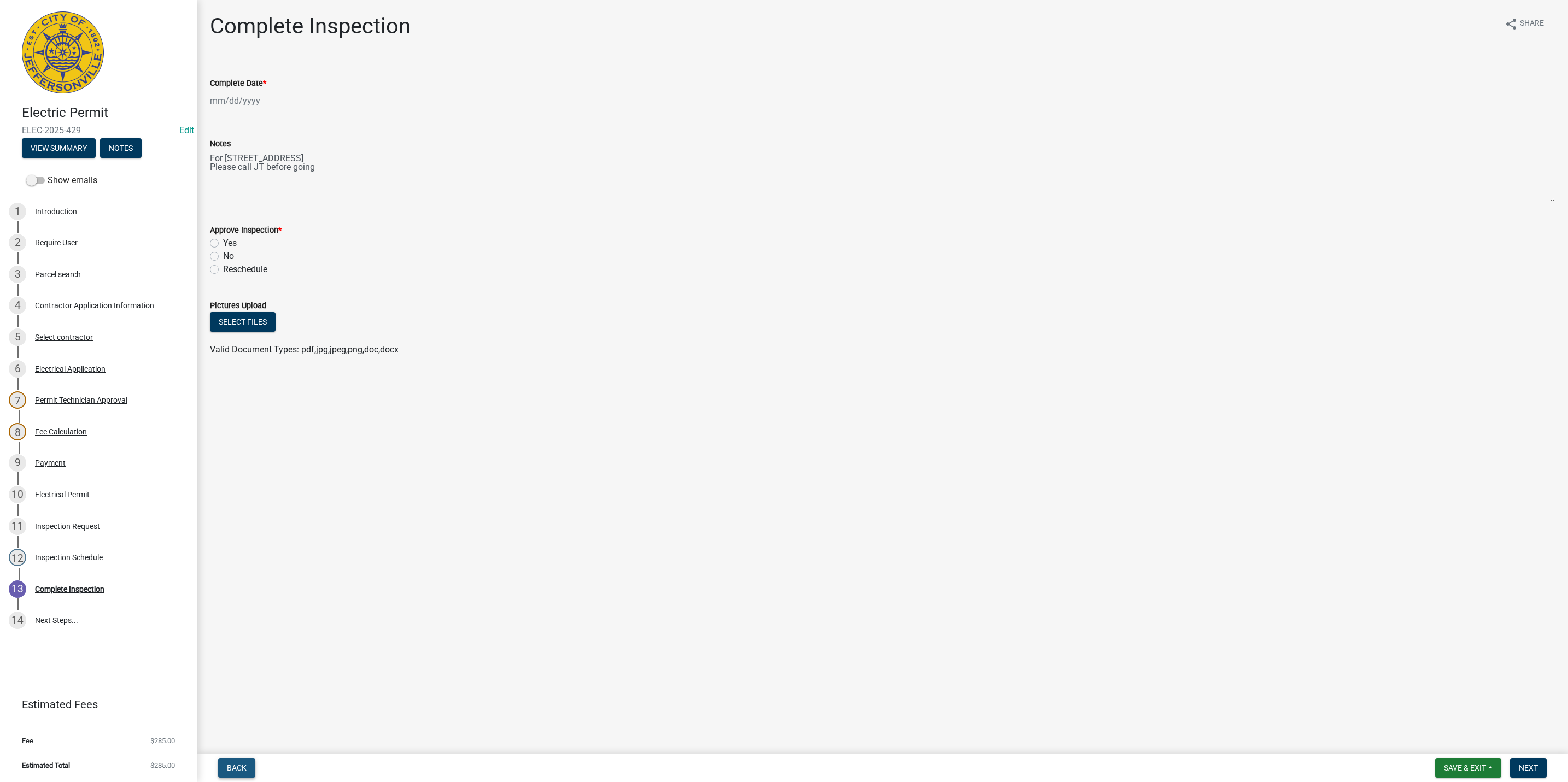
click at [238, 526] on span "Back" at bounding box center [237, 768] width 20 height 9
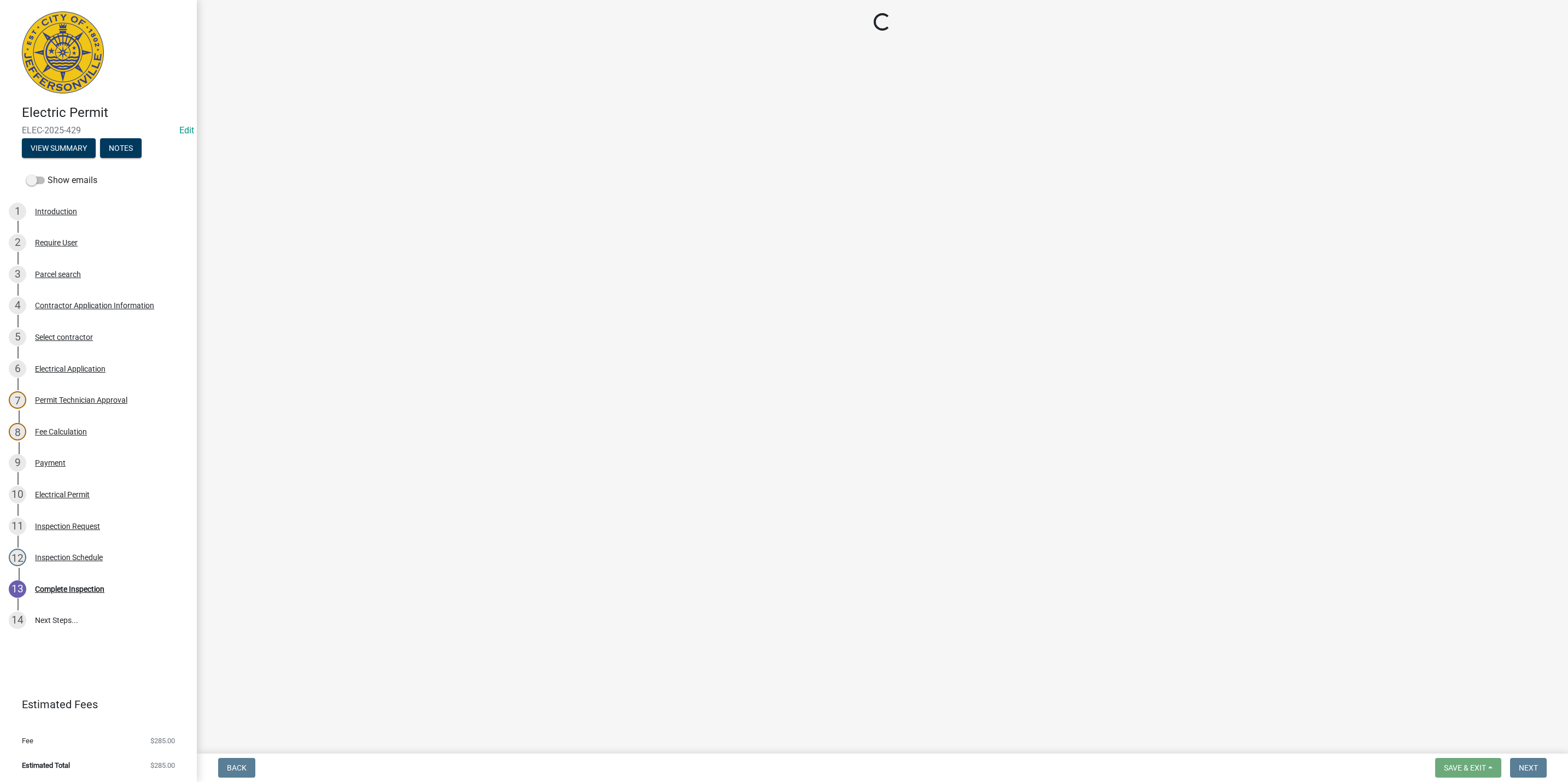
select select "fdb3bcc6-ce93-4663-8a18-5c08884dd177"
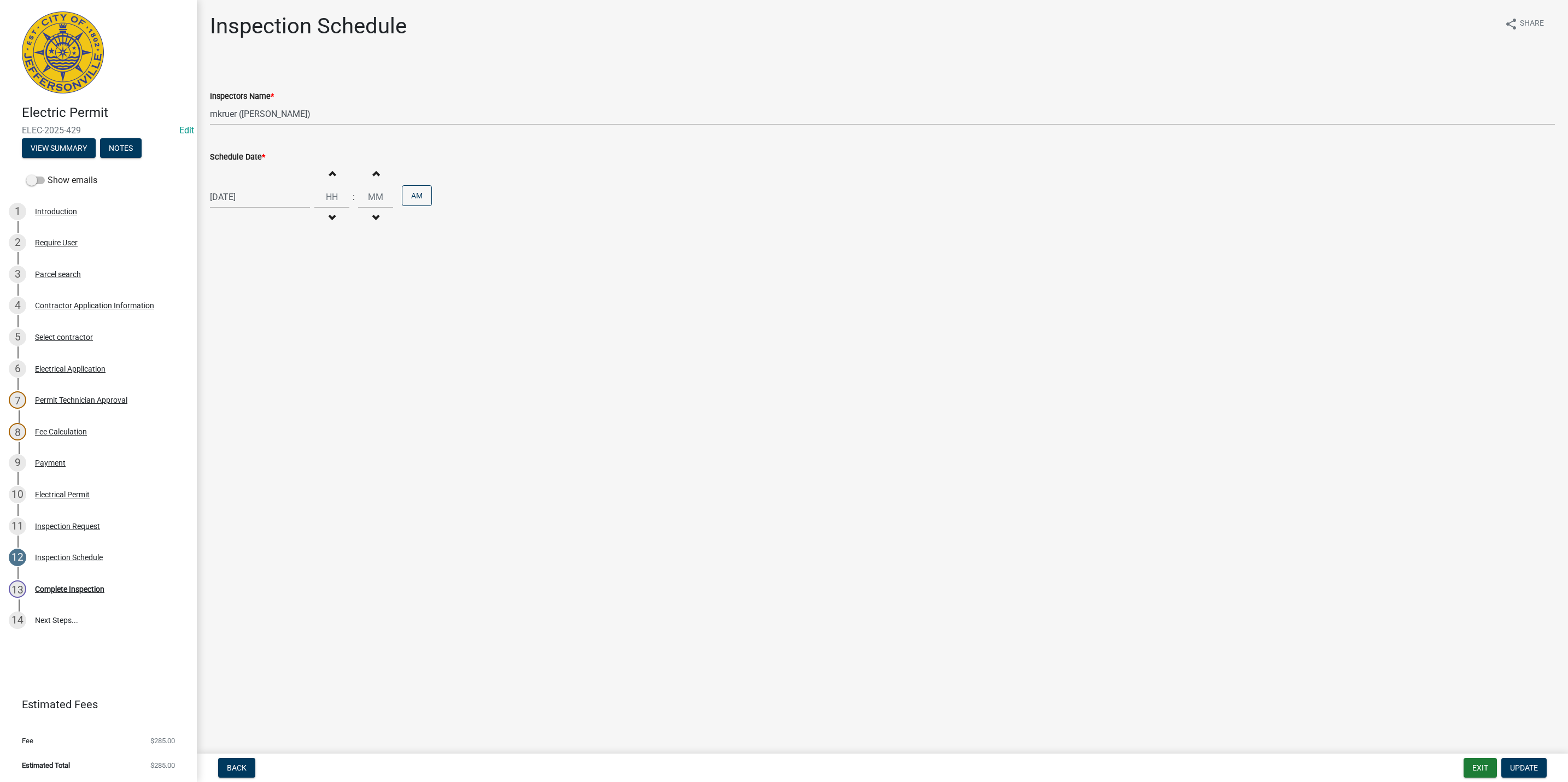
click at [290, 196] on div "[DATE]" at bounding box center [259, 197] width 100 height 22
select select "8"
select select "2025"
click at [240, 291] on div "12" at bounding box center [238, 291] width 17 height 17
type input "[DATE]"
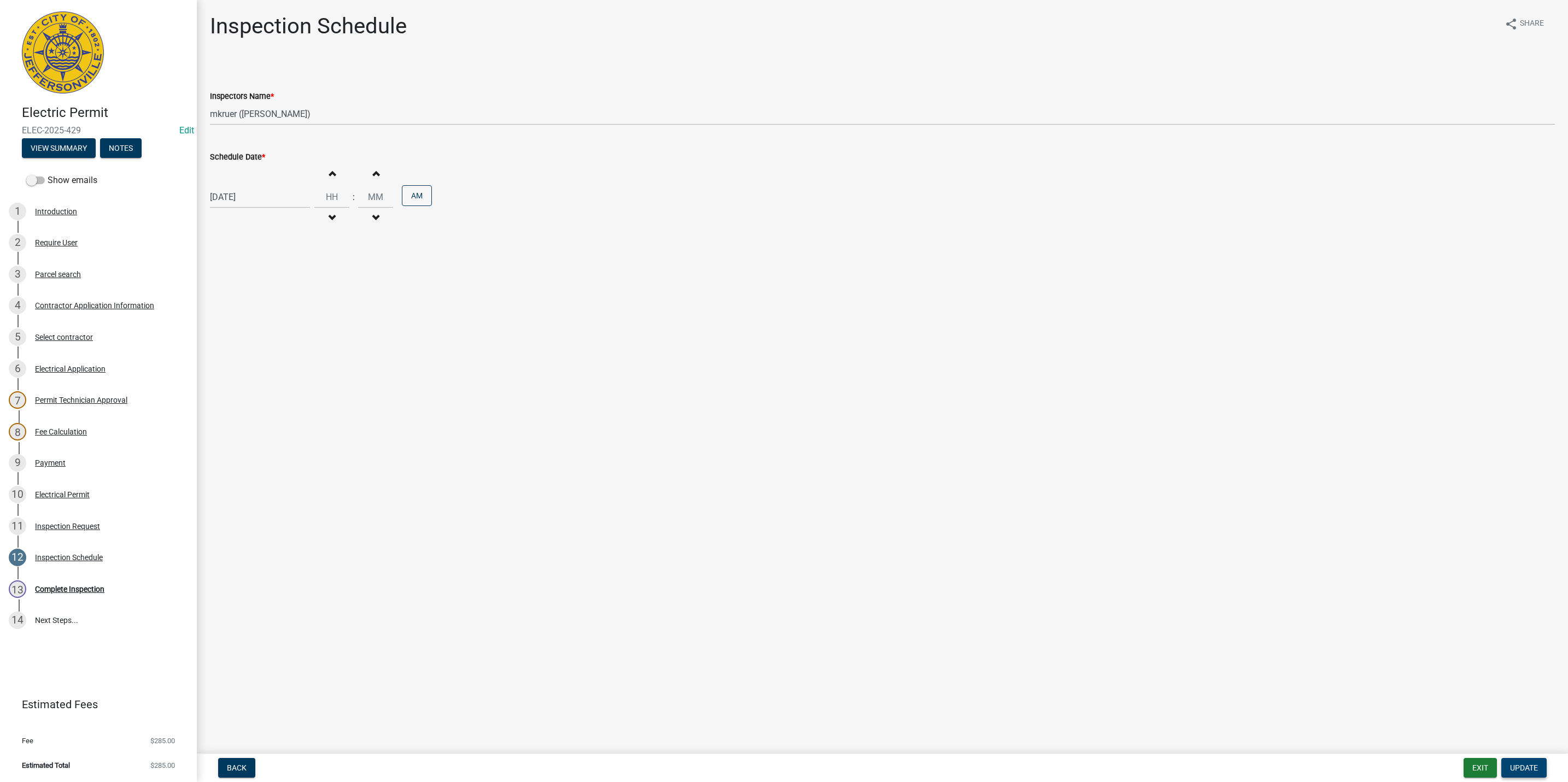
click at [833, 526] on span "Update" at bounding box center [1524, 768] width 28 height 9
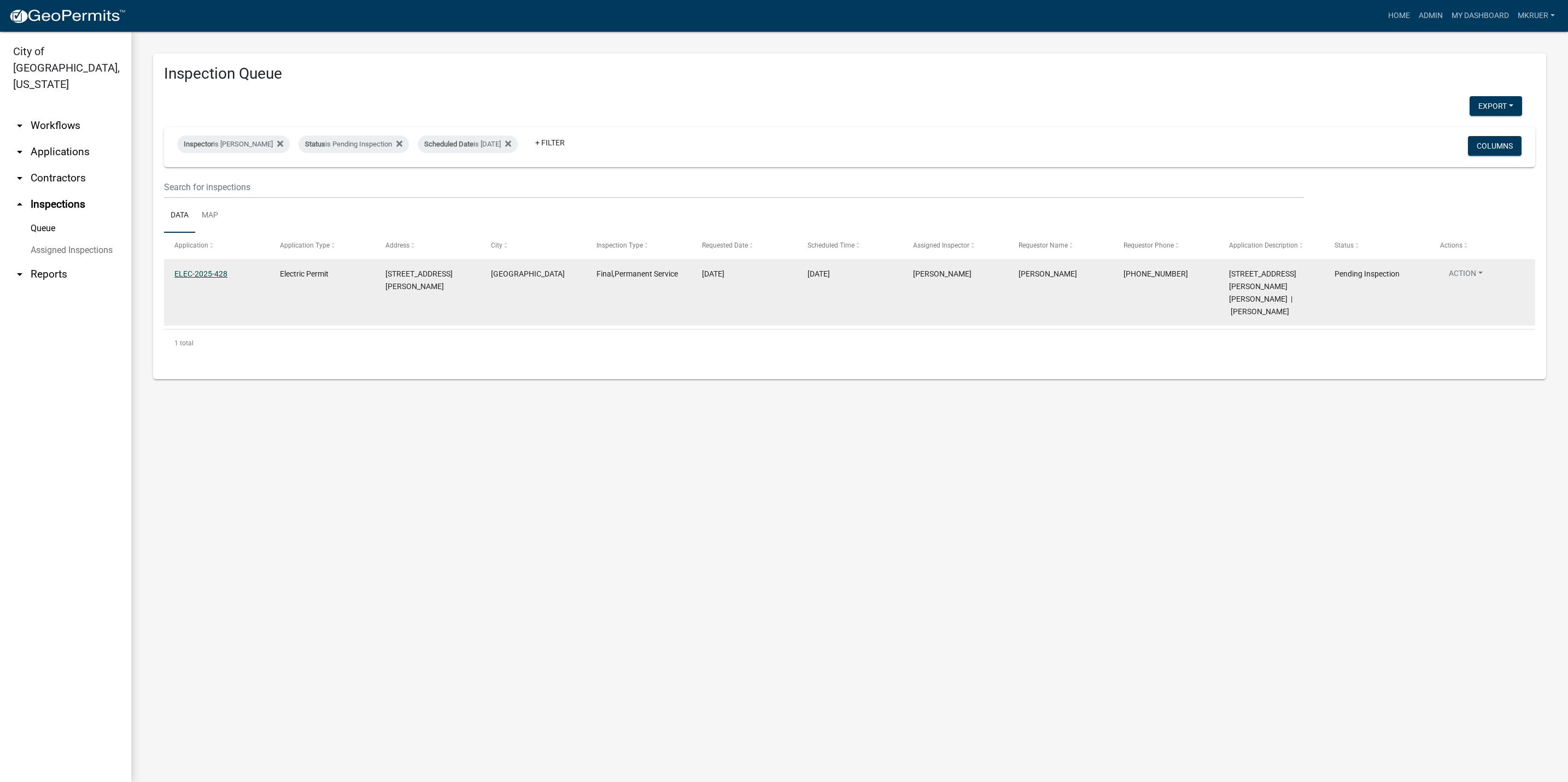
click at [203, 276] on link "ELEC-2025-428" at bounding box center [201, 274] width 53 height 9
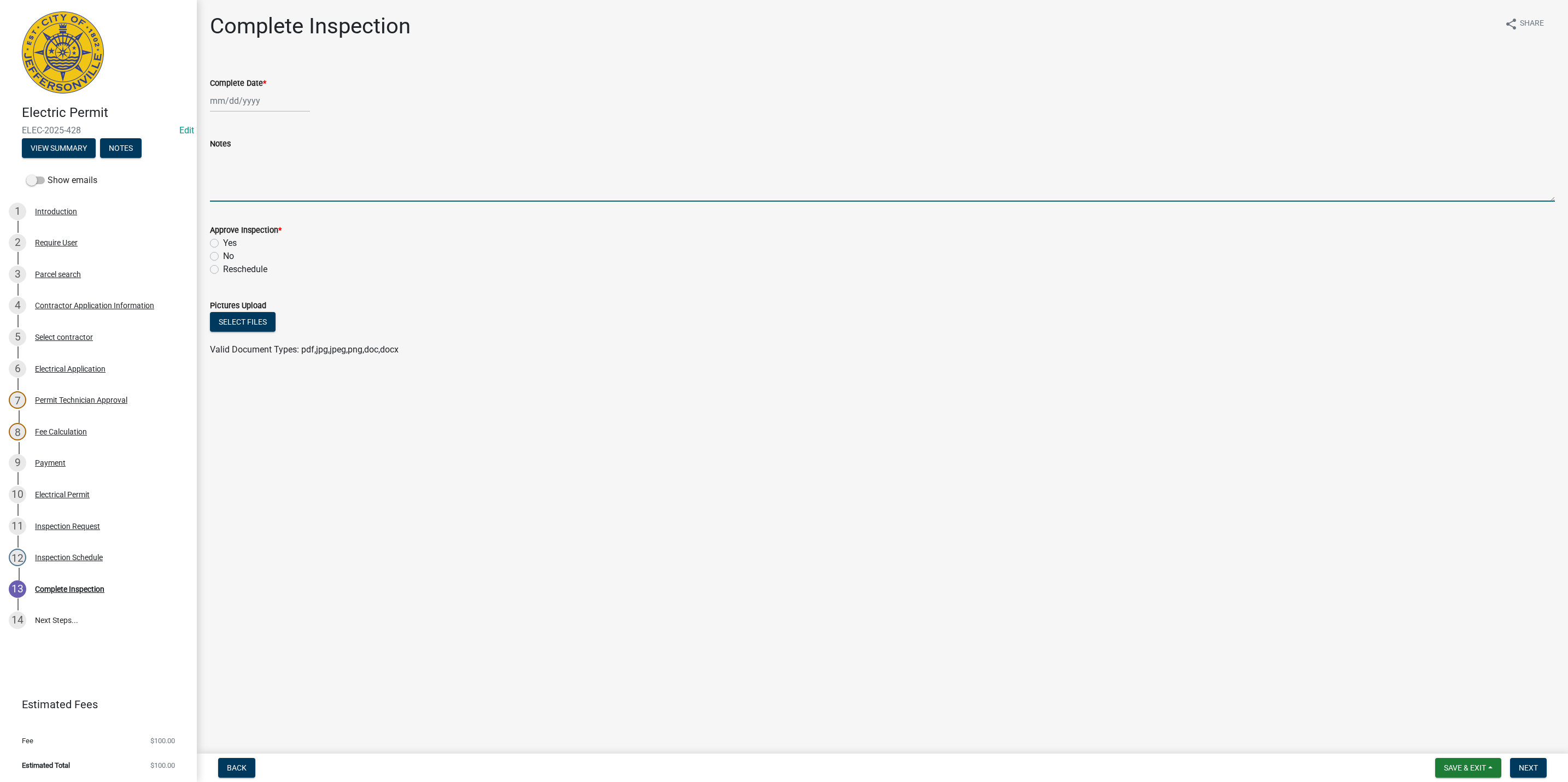
click at [214, 171] on textarea "Notes" at bounding box center [882, 176] width 1345 height 52
click at [248, 104] on div at bounding box center [259, 101] width 100 height 22
select select "8"
select select "2025"
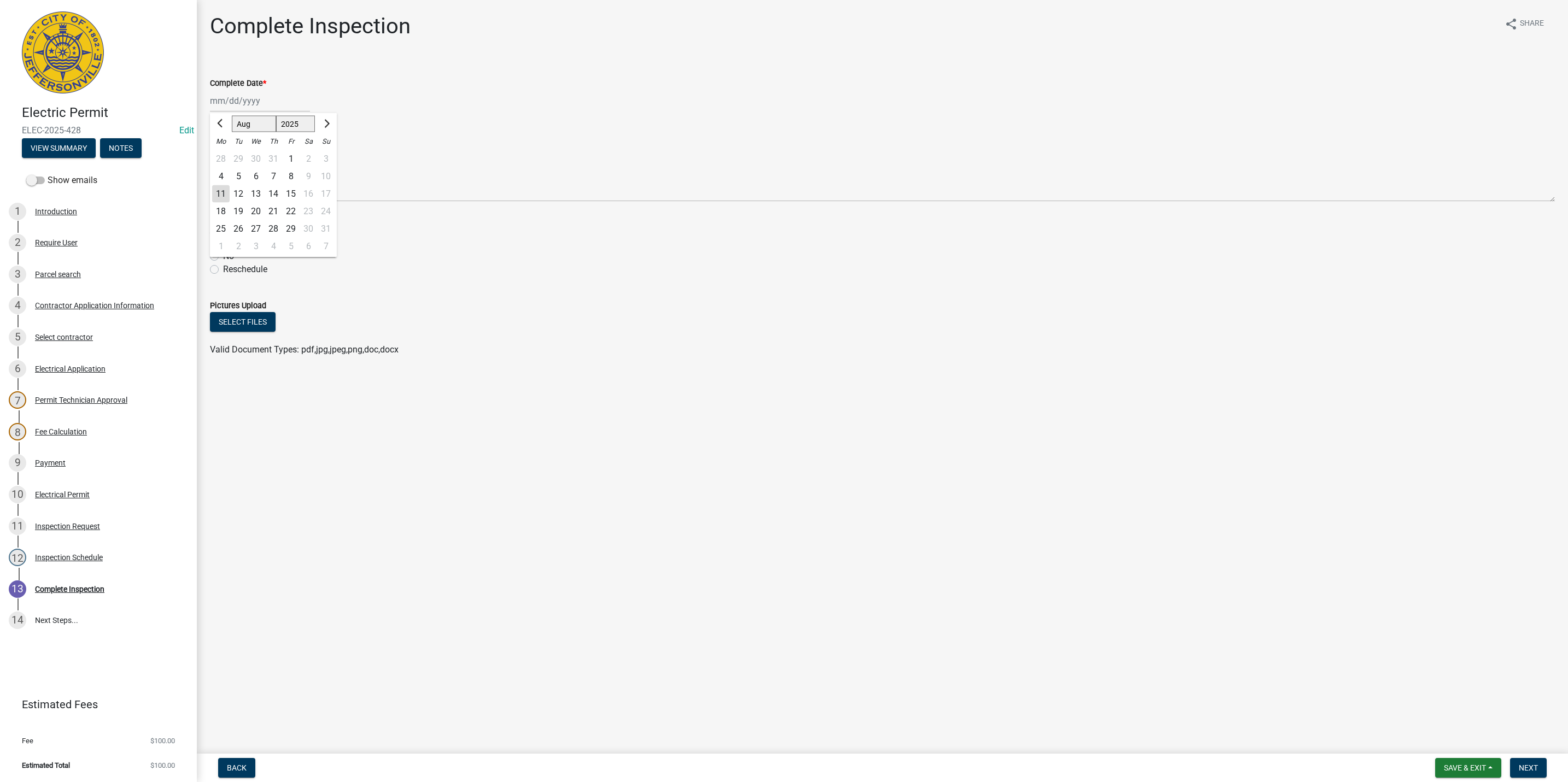
click at [219, 192] on div "11" at bounding box center [220, 194] width 17 height 17
type input "[DATE]"
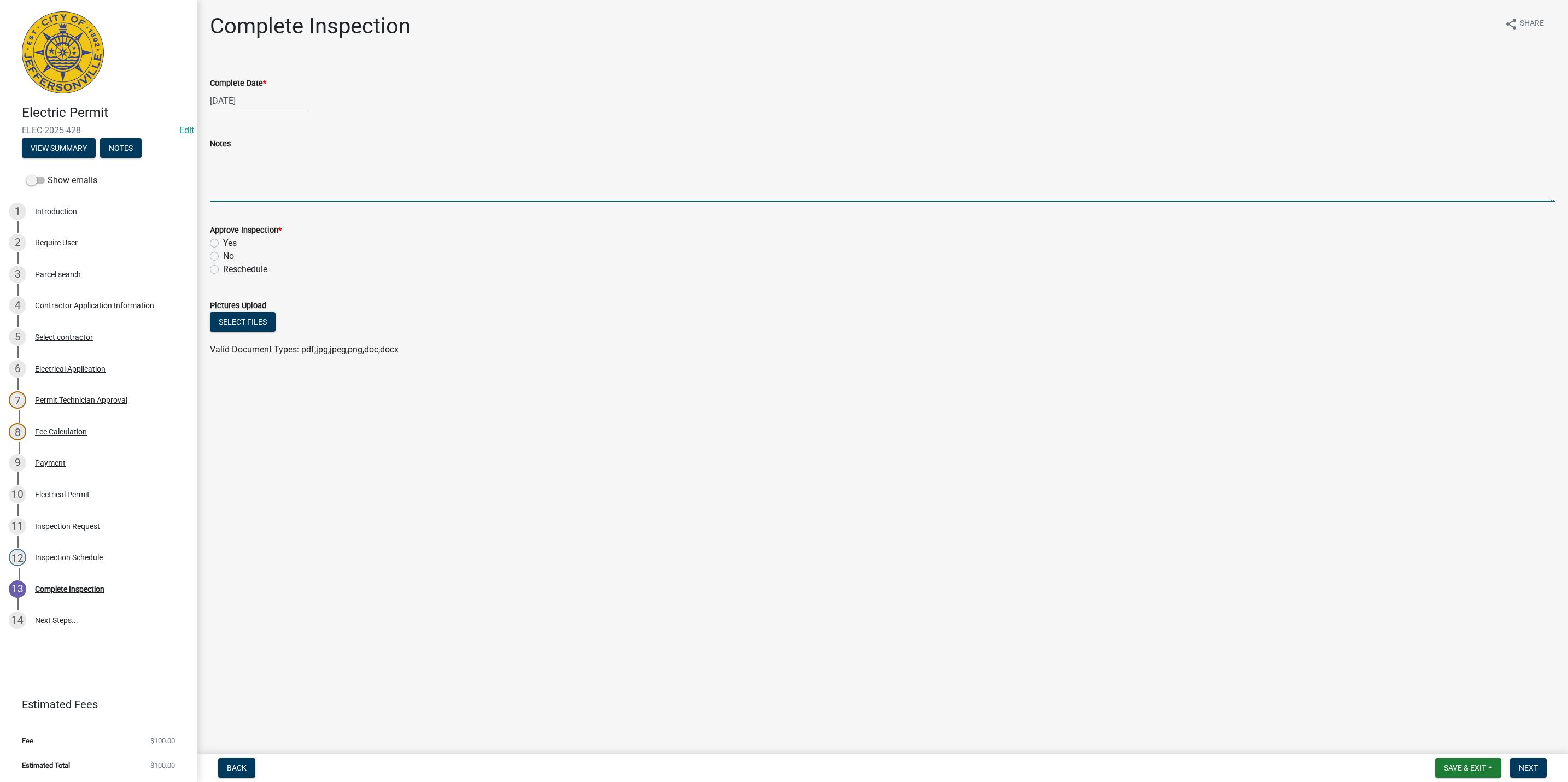
click at [217, 164] on textarea "Notes" at bounding box center [882, 176] width 1345 height 52
type textarea "POWER NOT GIVEN DUE TO PROPERTY CONDITION"
click at [223, 243] on label "Yes" at bounding box center [230, 243] width 14 height 13
click at [223, 243] on input "Yes" at bounding box center [226, 240] width 7 height 7
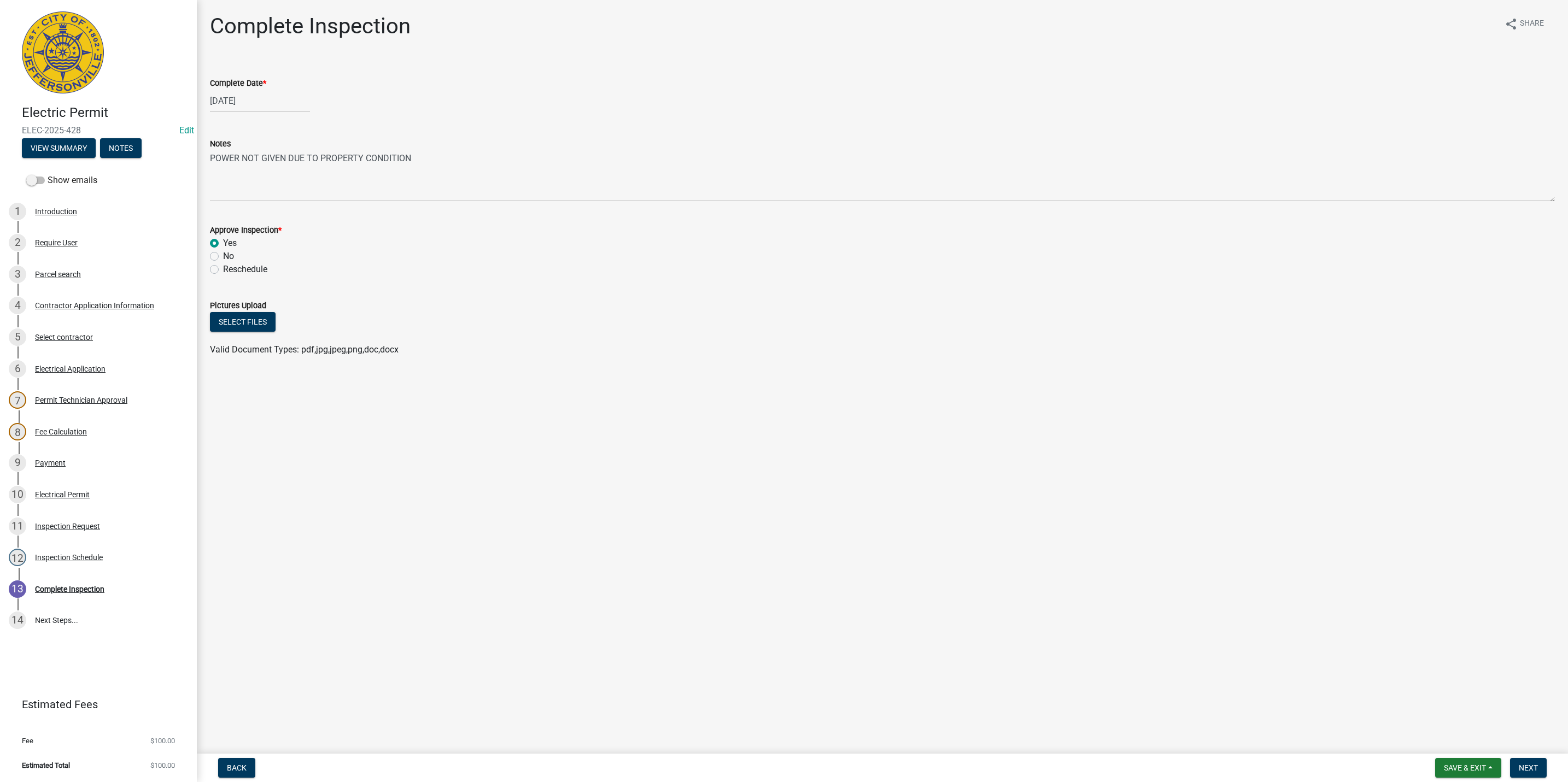
radio input "true"
click at [833, 526] on span "Next" at bounding box center [1528, 768] width 19 height 9
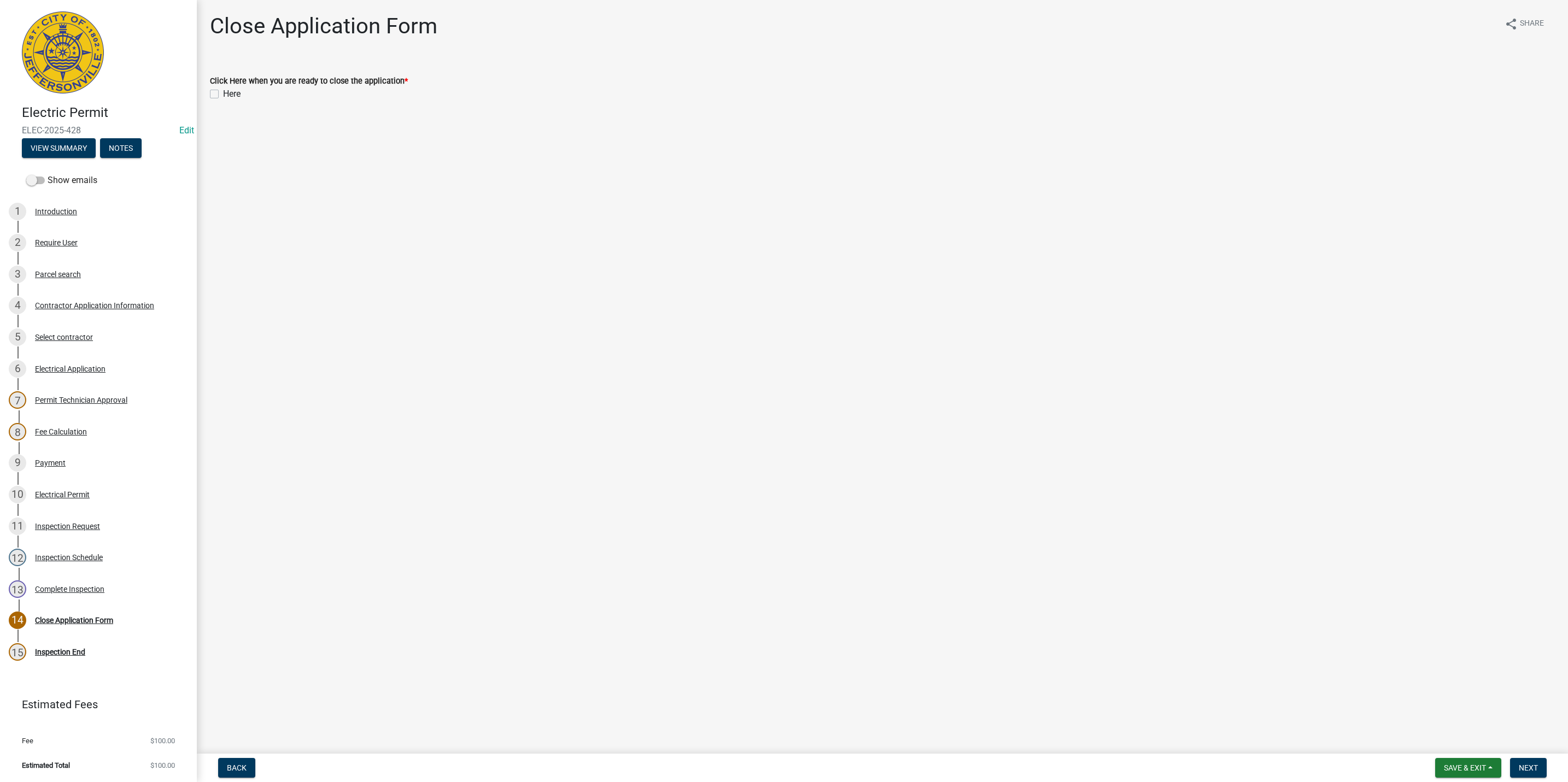
click at [213, 89] on div "Here" at bounding box center [882, 94] width 1345 height 13
click at [223, 92] on label "Here" at bounding box center [231, 94] width 17 height 13
click at [223, 92] on input "Here" at bounding box center [226, 91] width 7 height 7
checkbox input "true"
click at [833, 526] on span "Next" at bounding box center [1528, 768] width 19 height 9
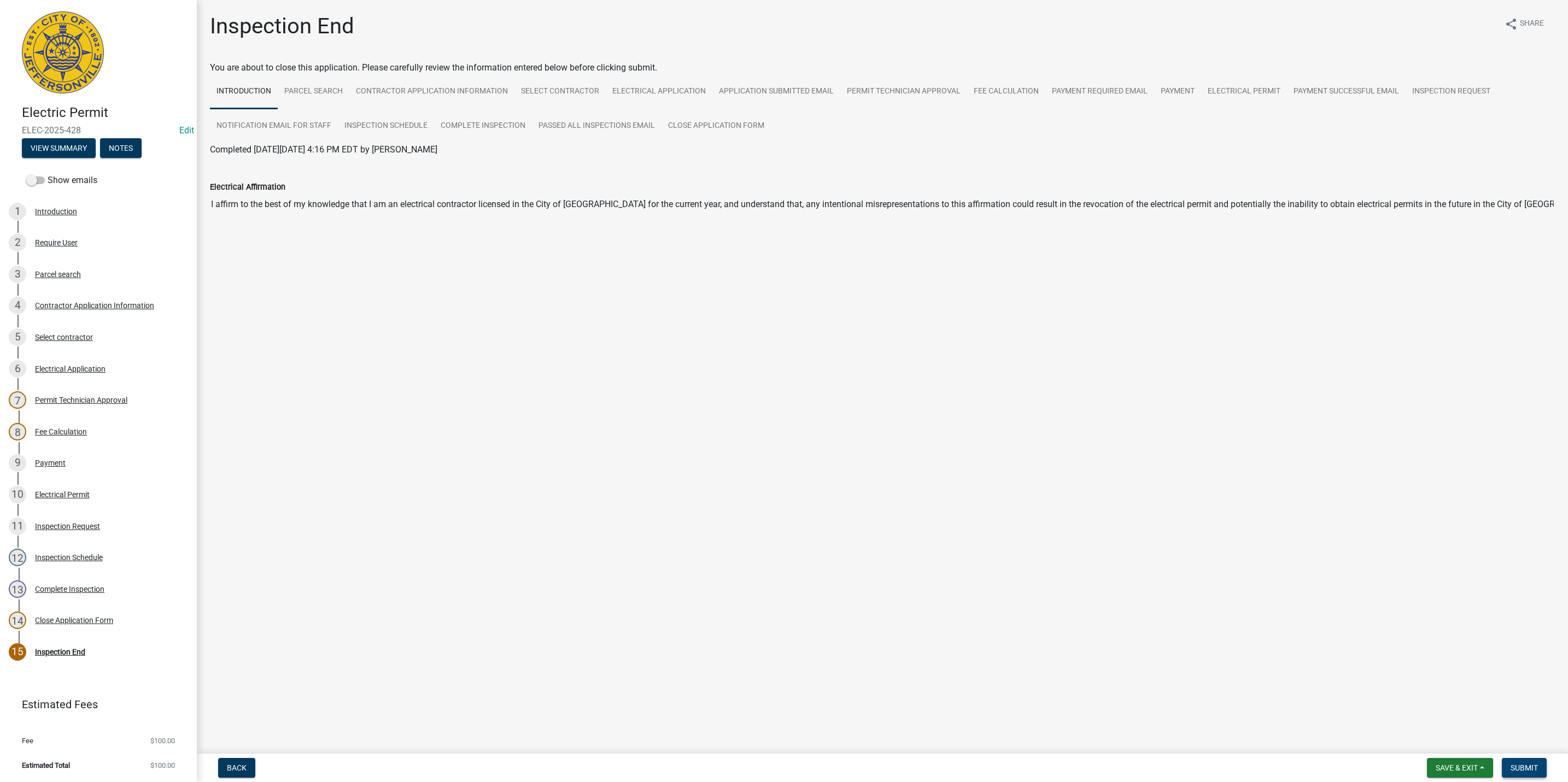
click at [833, 526] on span "Submit" at bounding box center [1524, 768] width 27 height 9
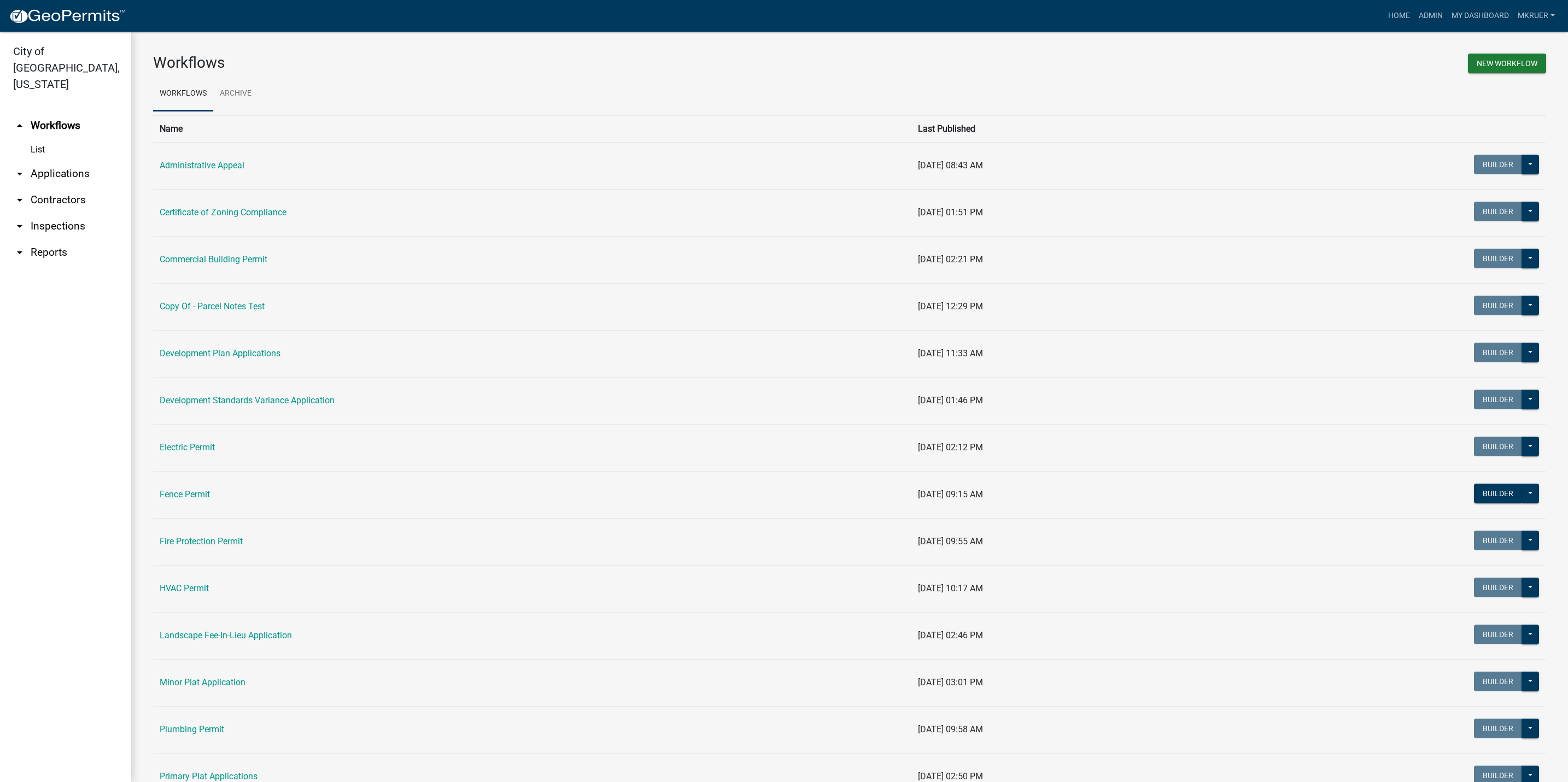
click at [62, 213] on link "arrow_drop_down Inspections" at bounding box center [66, 226] width 131 height 27
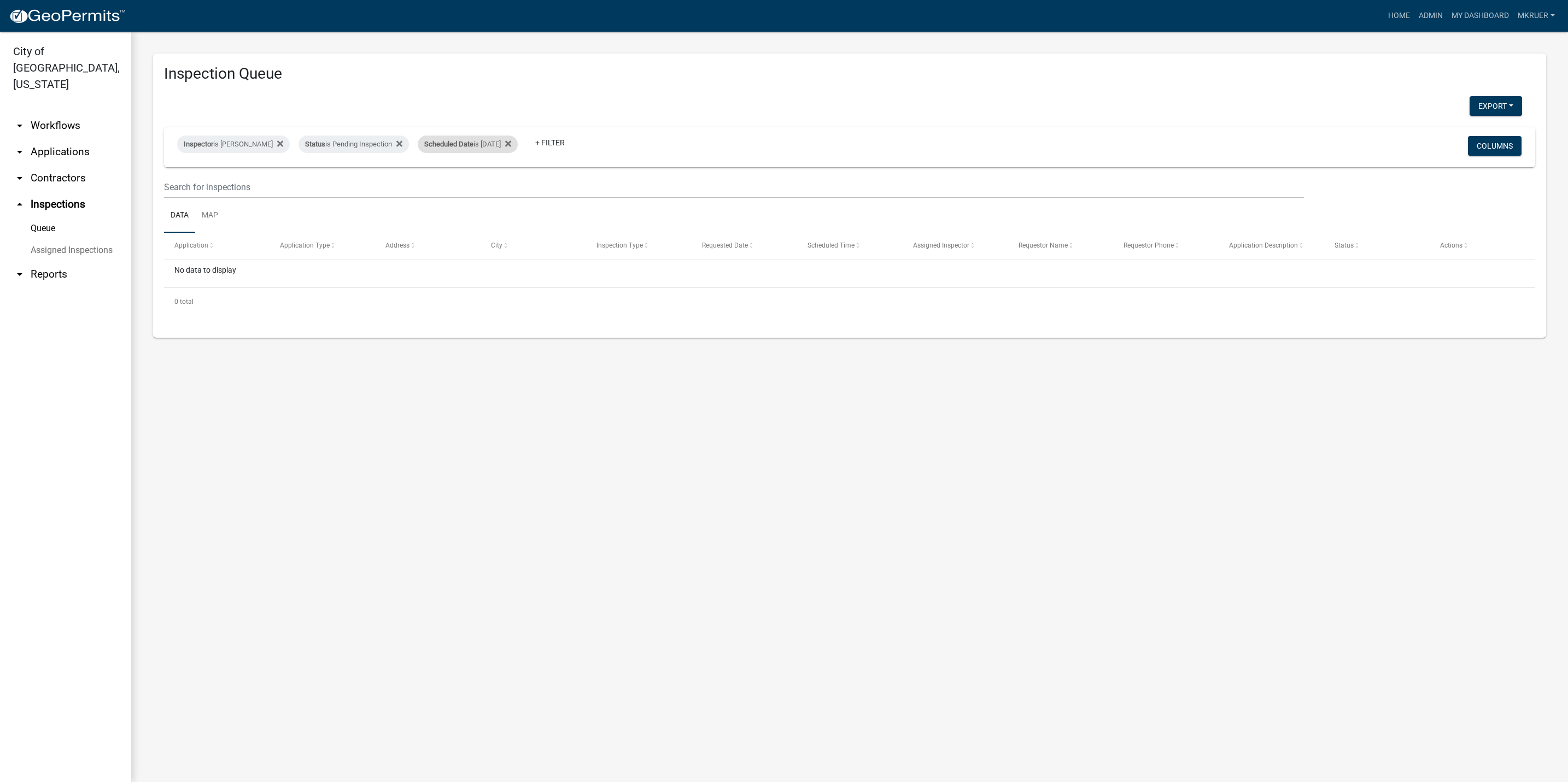
click at [493, 147] on div "Scheduled Date is 08/11/2025" at bounding box center [468, 144] width 100 height 17
click at [496, 187] on input "[DATE]" at bounding box center [463, 185] width 76 height 22
type input "[DATE]"
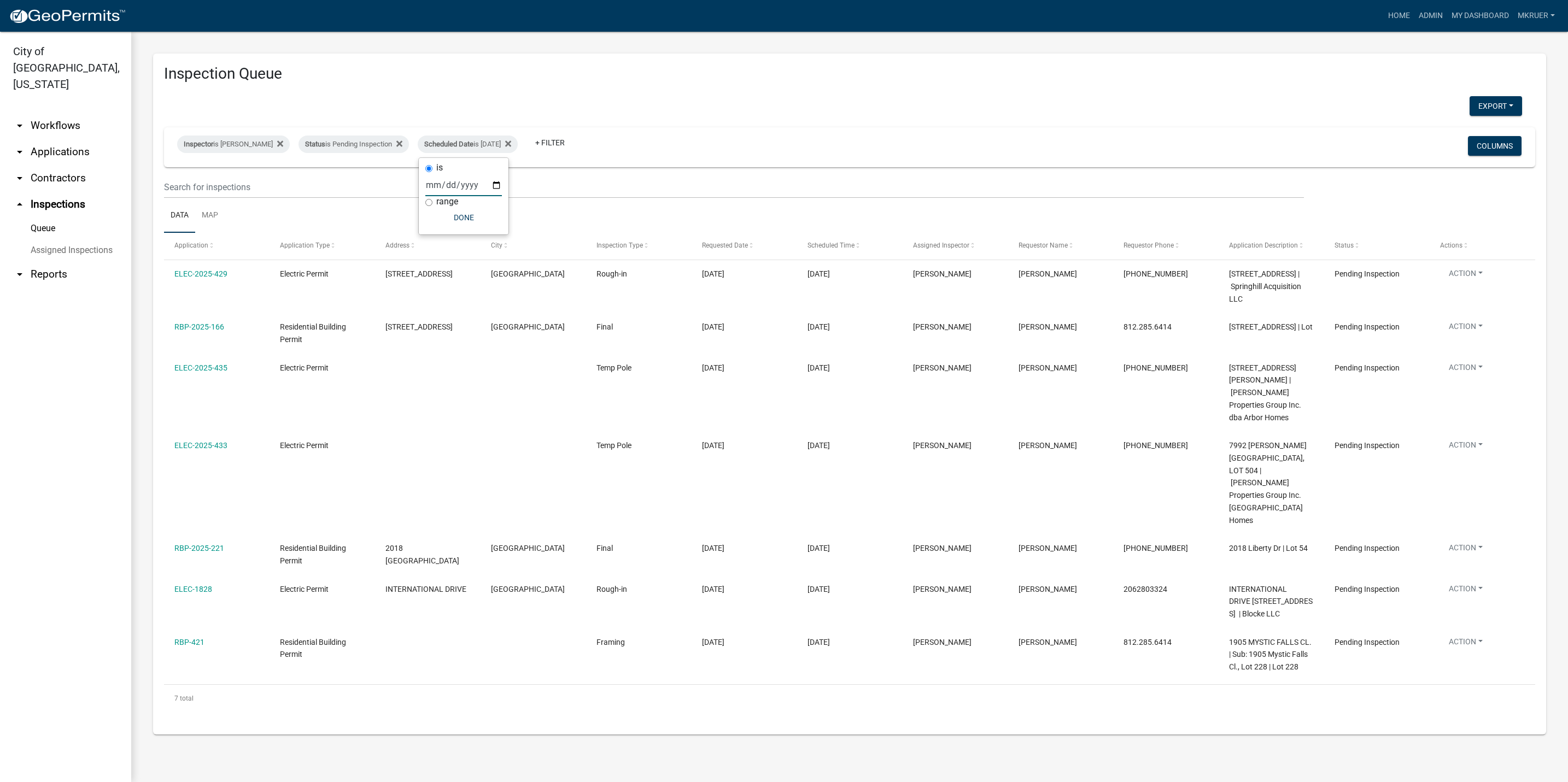
click at [41, 139] on link "arrow_drop_down Applications" at bounding box center [66, 152] width 131 height 27
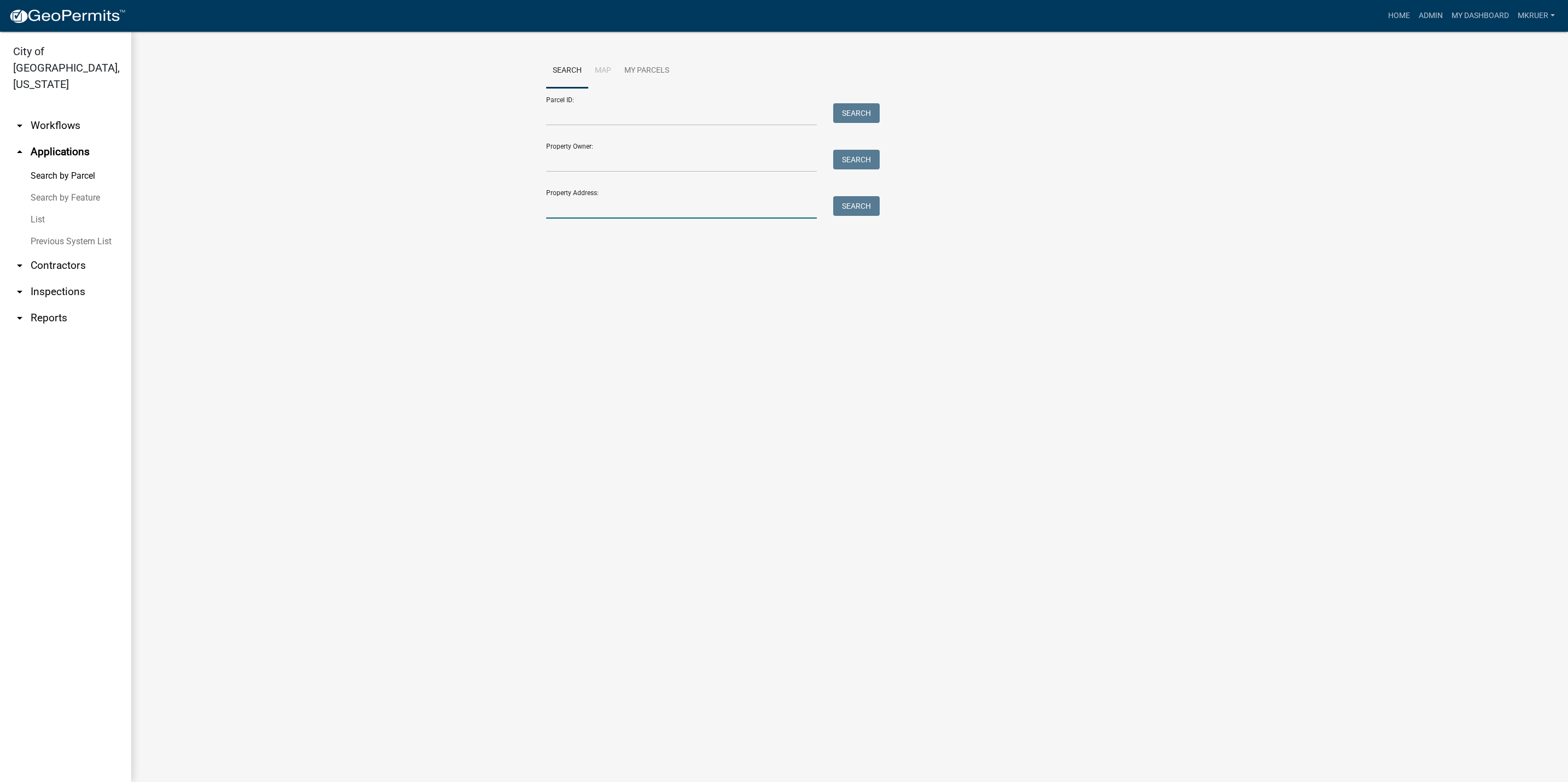
click at [586, 208] on input "Property Address:" at bounding box center [681, 208] width 271 height 22
click at [676, 222] on div "Search Map My Parcels Parcel ID: Search Property Owner: Search Property Address…" at bounding box center [850, 141] width 624 height 175
click at [854, 209] on button "Search" at bounding box center [856, 206] width 46 height 20
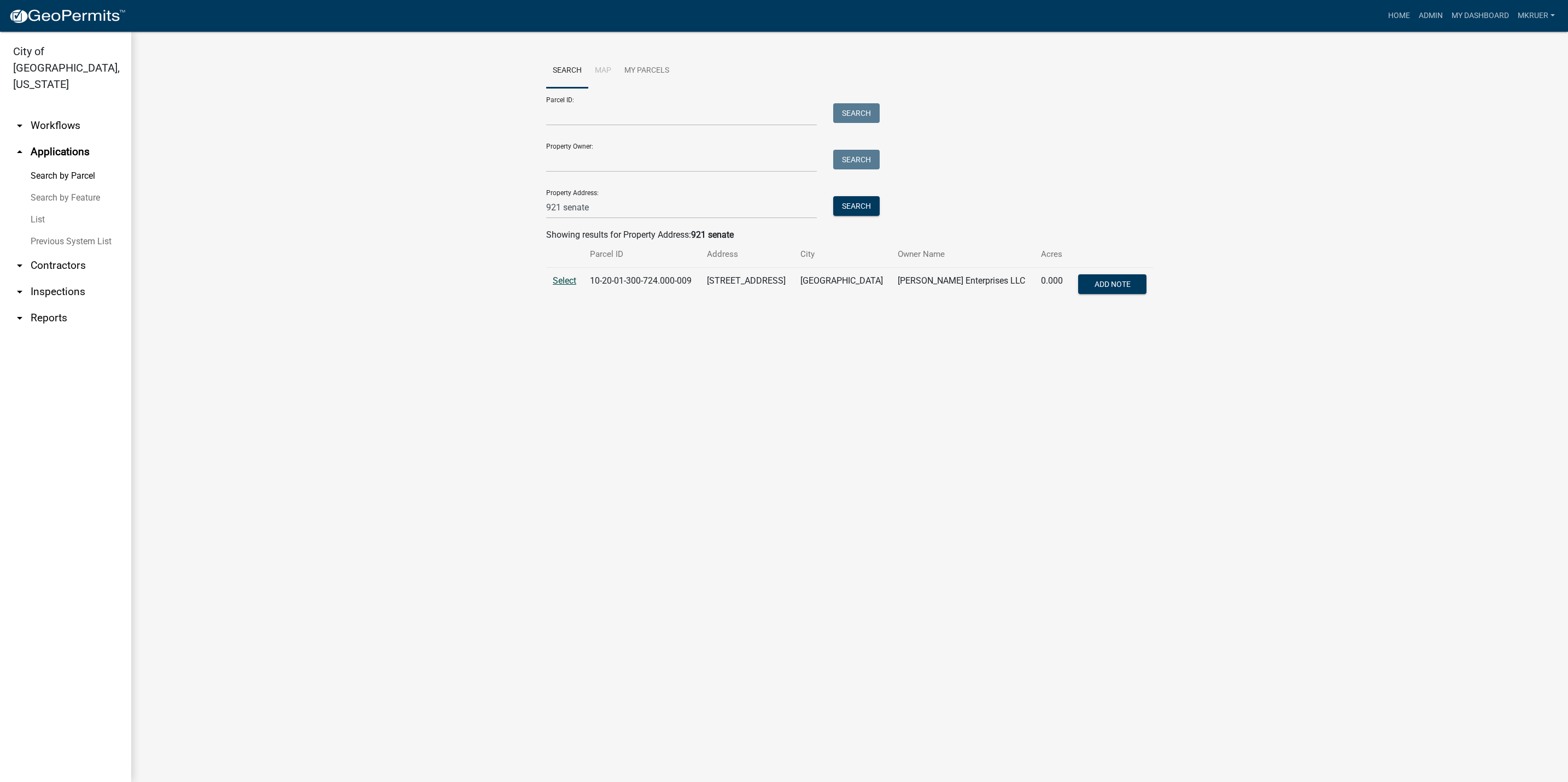
click at [559, 282] on span "Select" at bounding box center [565, 280] width 24 height 10
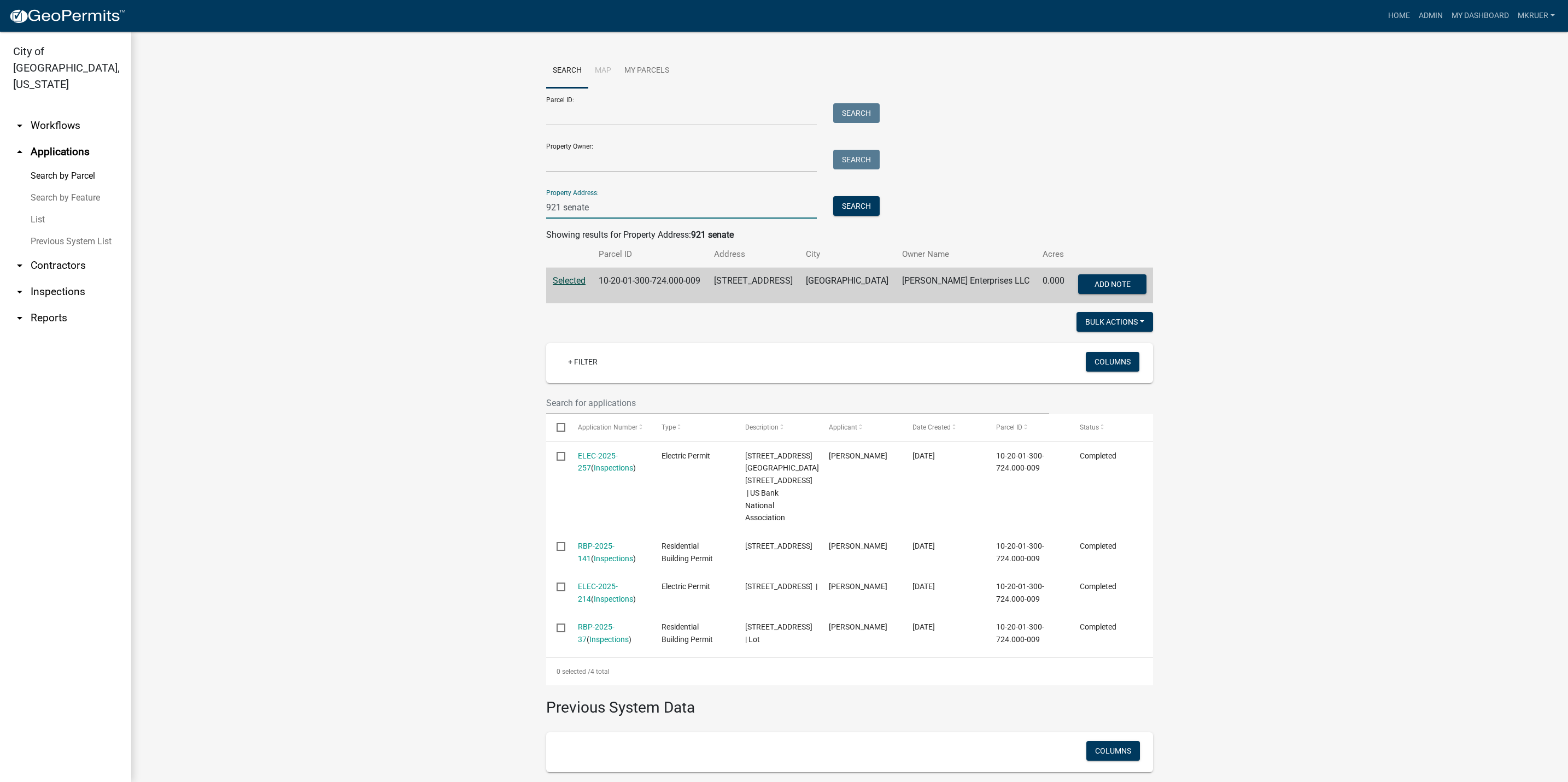
click at [546, 205] on input "921 senate" at bounding box center [681, 208] width 271 height 22
type input "1021 senate"
click at [861, 202] on button "Search" at bounding box center [856, 206] width 46 height 20
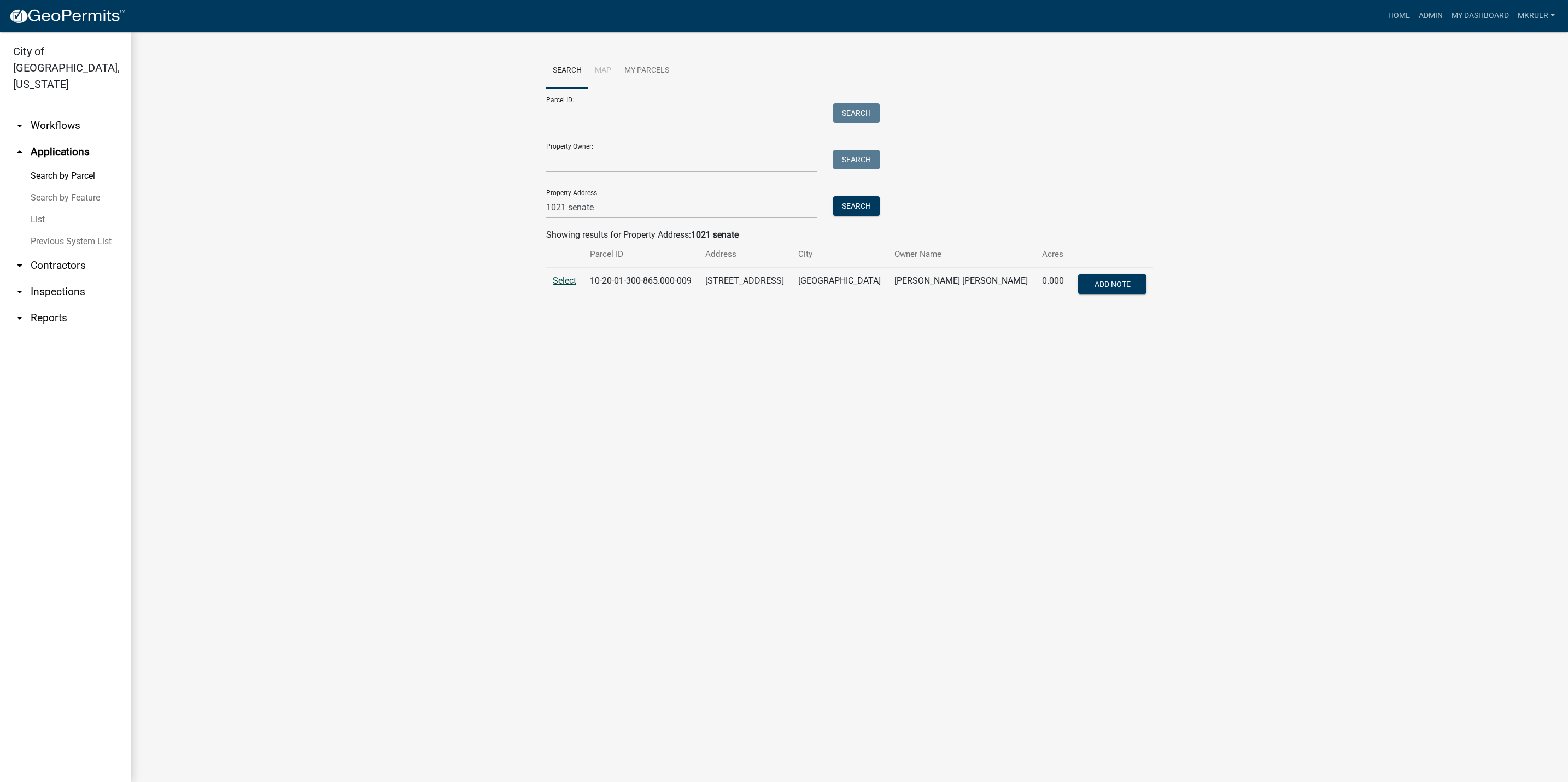
click at [563, 280] on span "Select" at bounding box center [565, 280] width 24 height 10
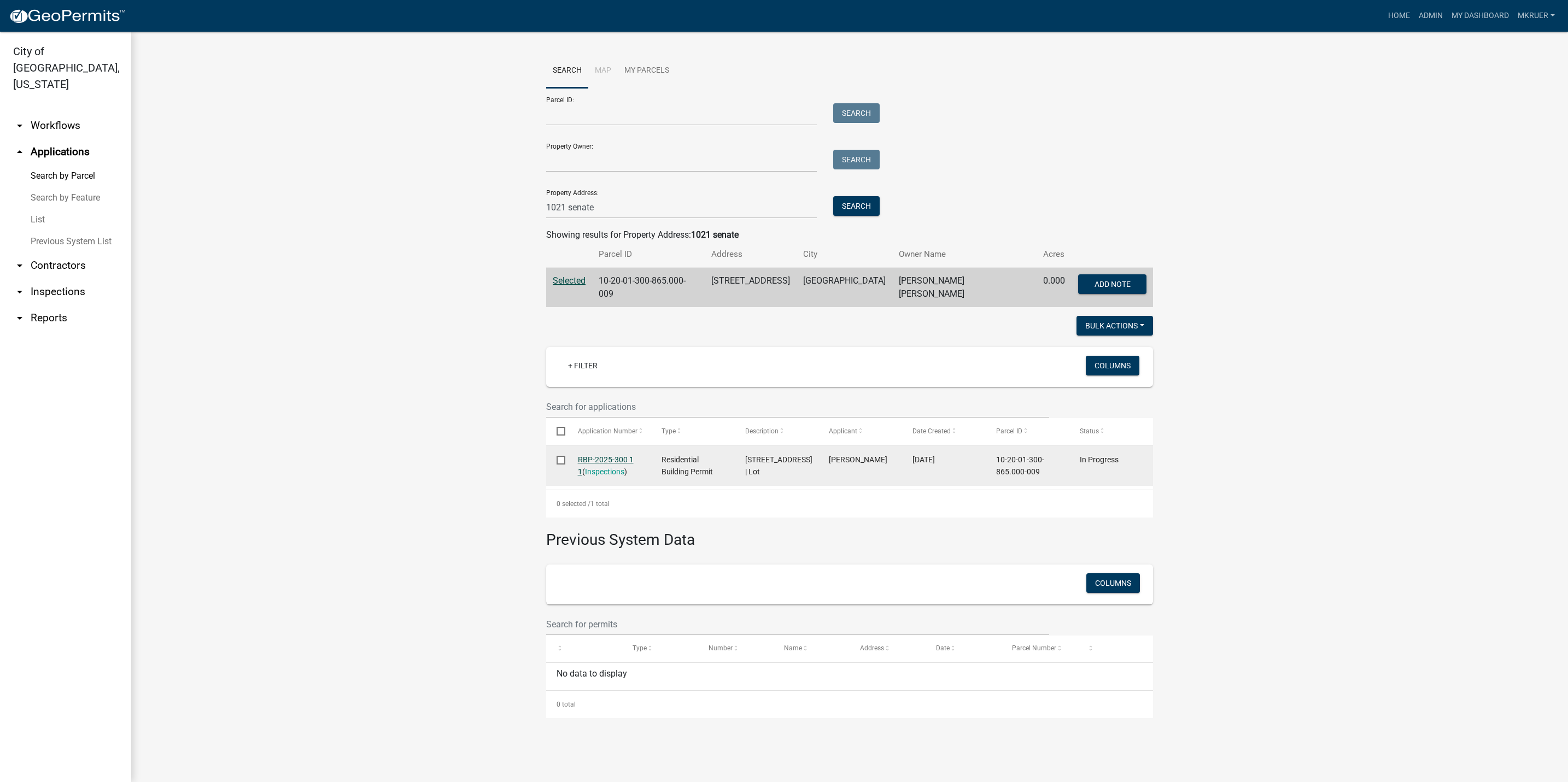
click at [597, 456] on link "RBP-2025-300 1 1" at bounding box center [606, 465] width 56 height 22
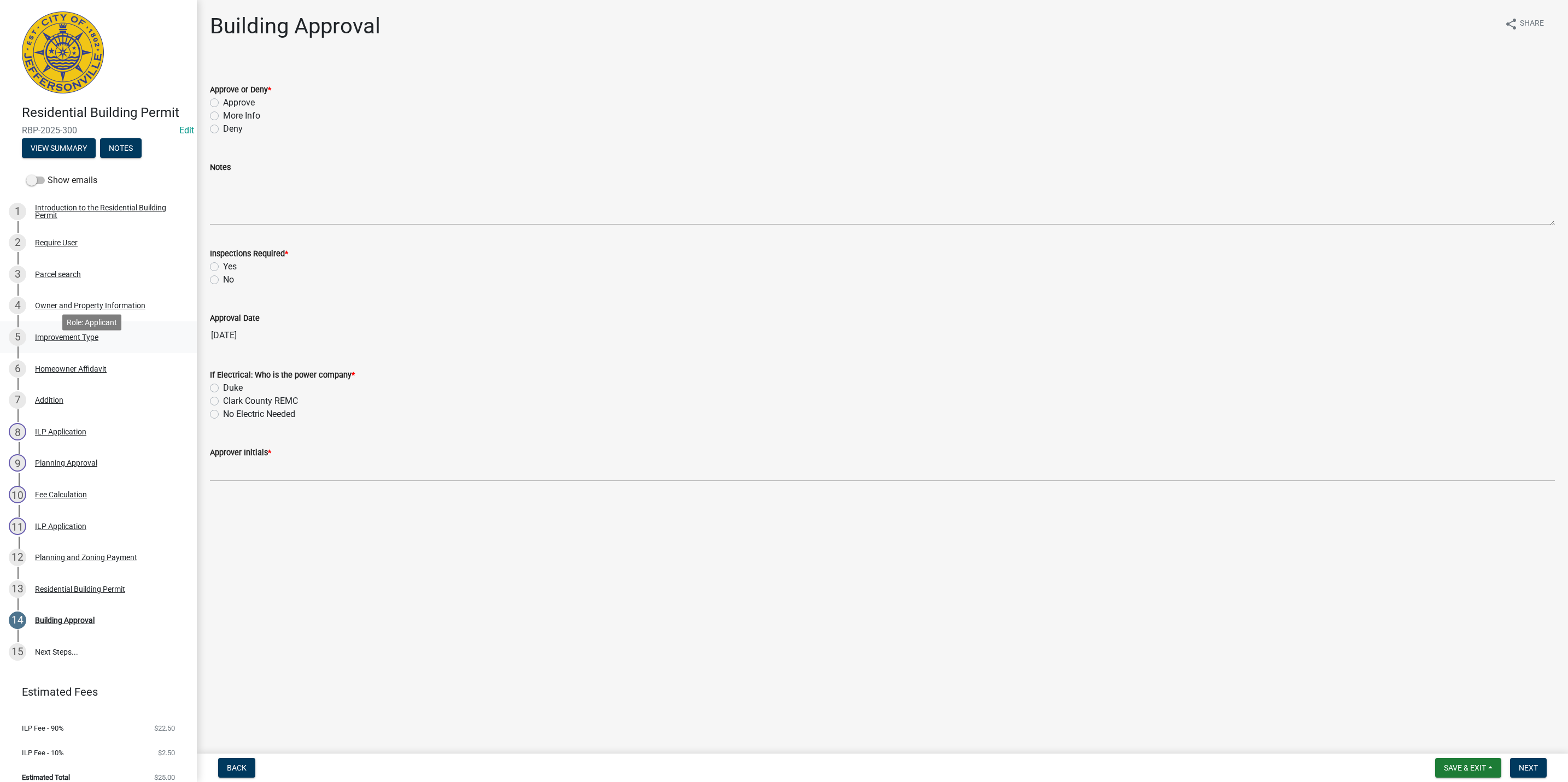
click at [59, 341] on div "Improvement Type" at bounding box center [66, 337] width 64 height 8
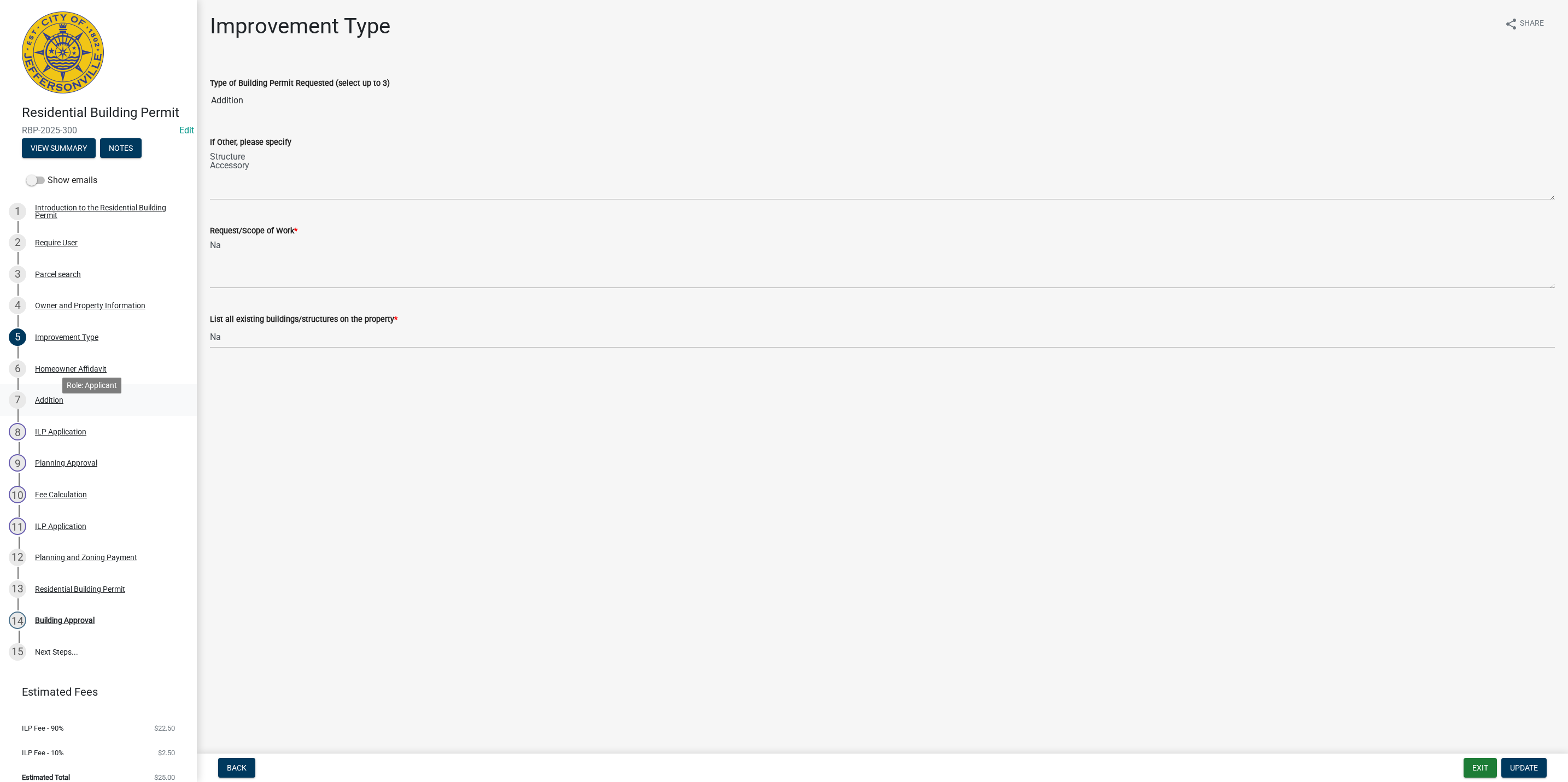
click at [49, 404] on div "Addition" at bounding box center [49, 400] width 29 height 8
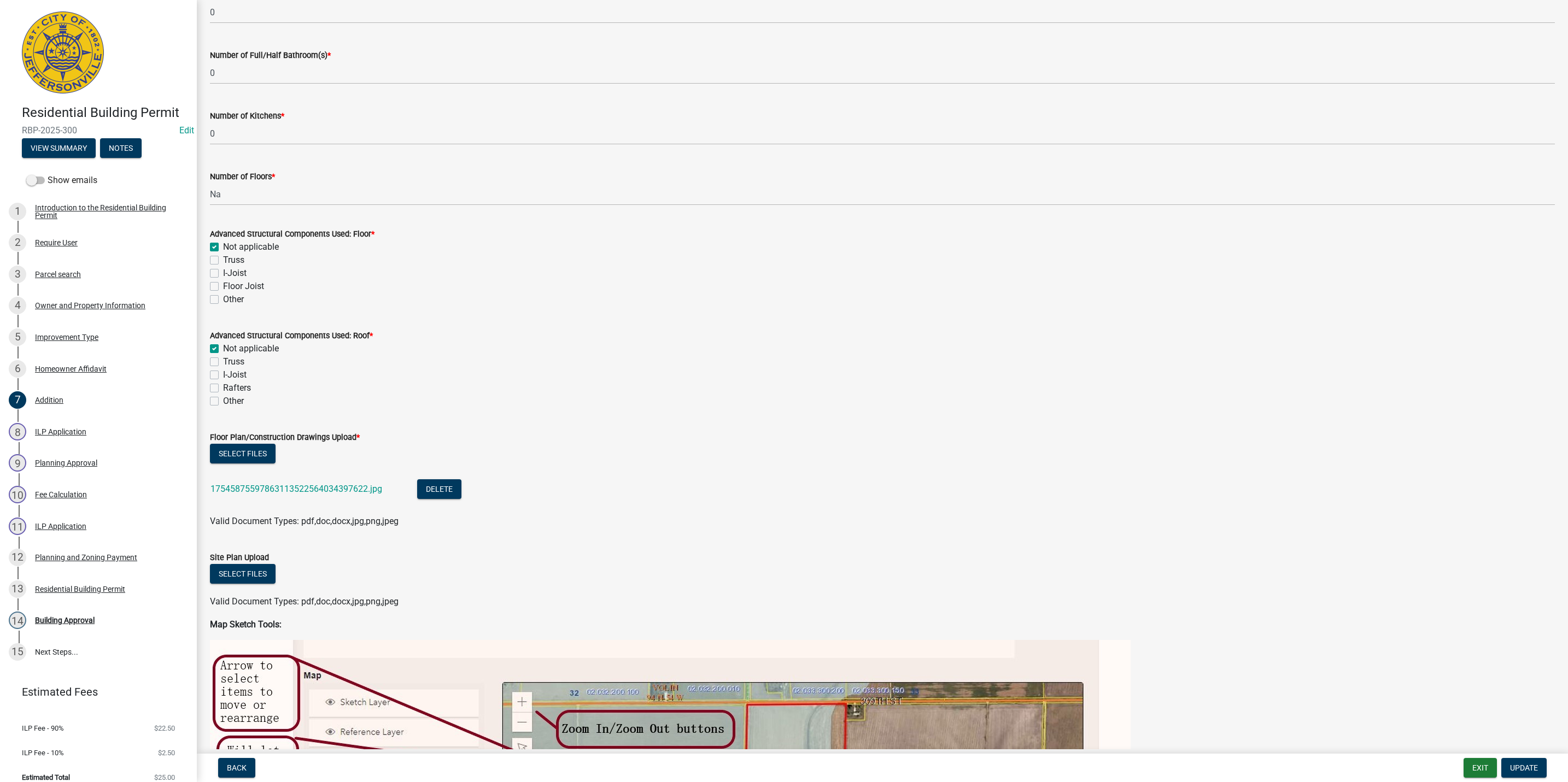
scroll to position [410, 0]
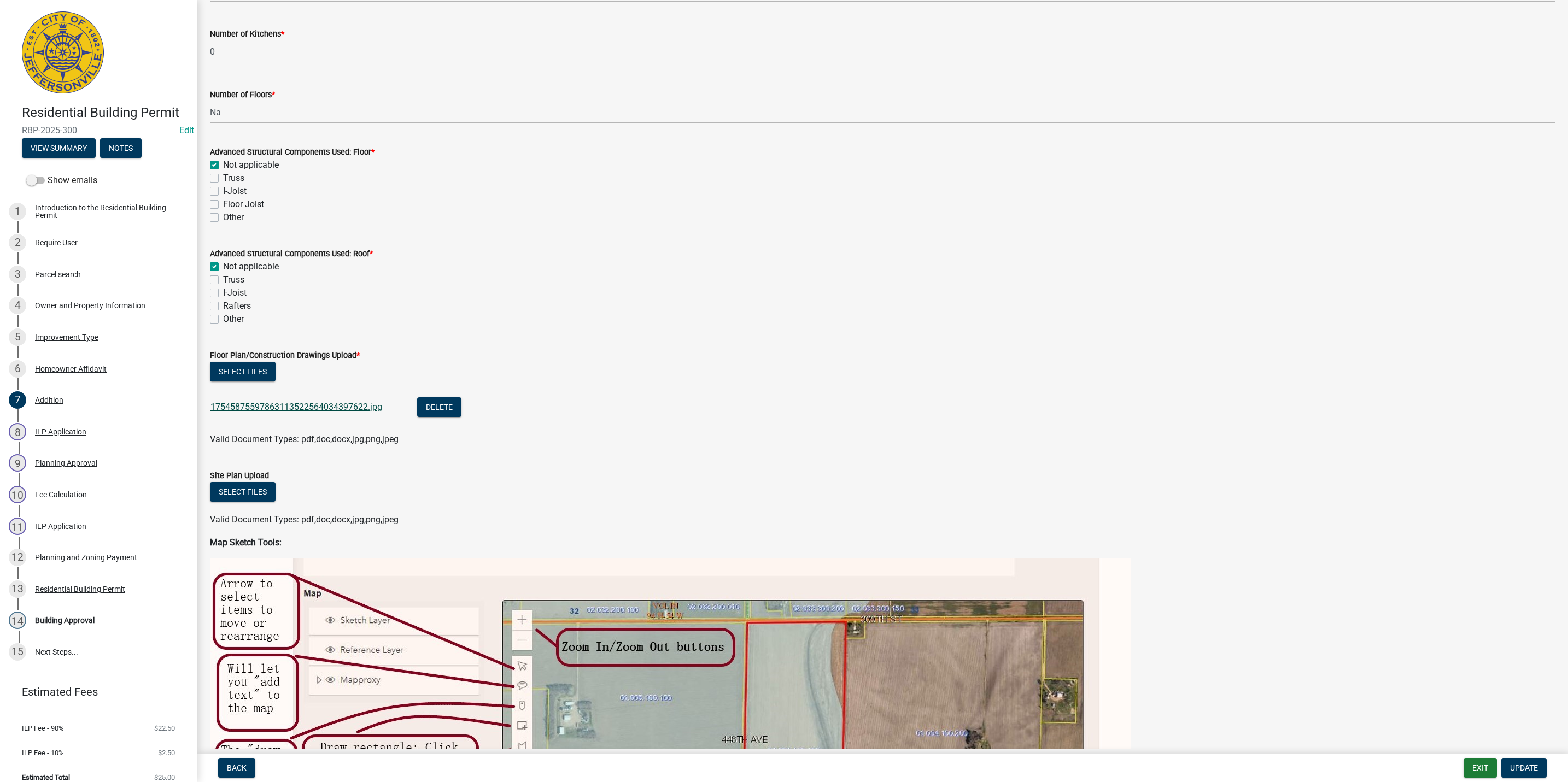
click at [258, 407] on link "17545875597863113522564034397622.jpg" at bounding box center [296, 407] width 172 height 10
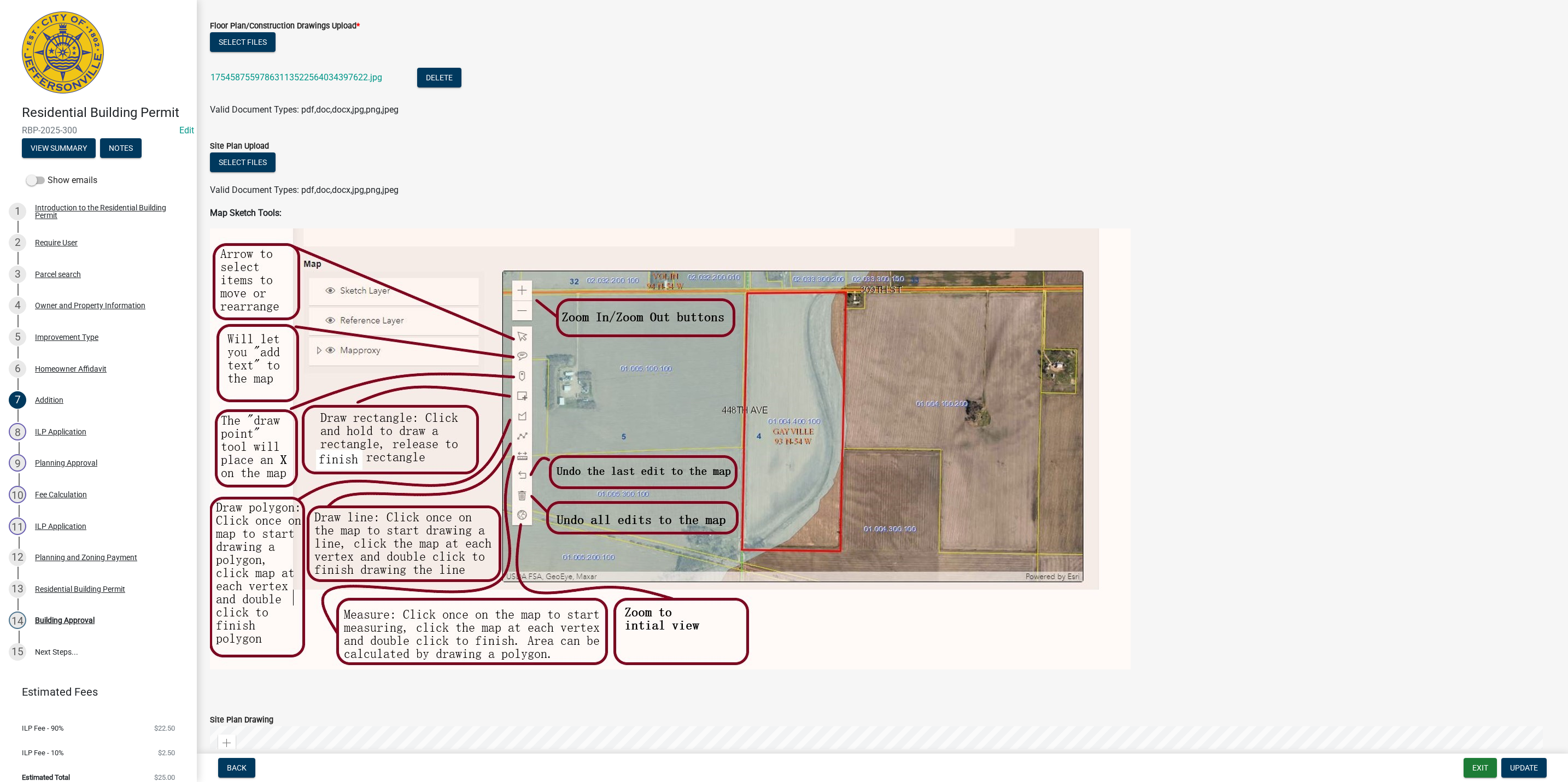
scroll to position [576, 0]
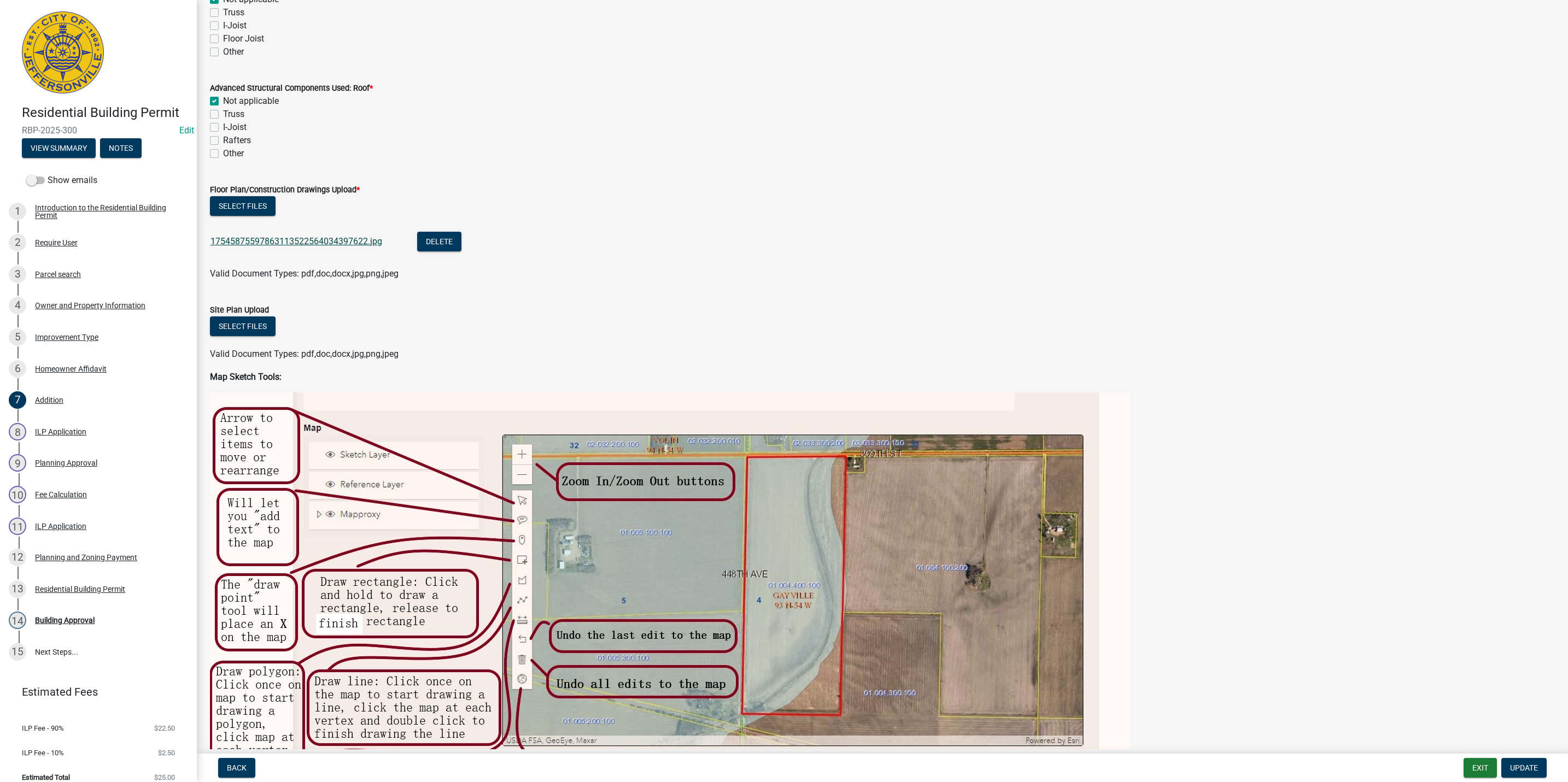
click at [292, 241] on link "17545875597863113522564034397622.jpg" at bounding box center [296, 241] width 172 height 10
